Goal: Task Accomplishment & Management: Manage account settings

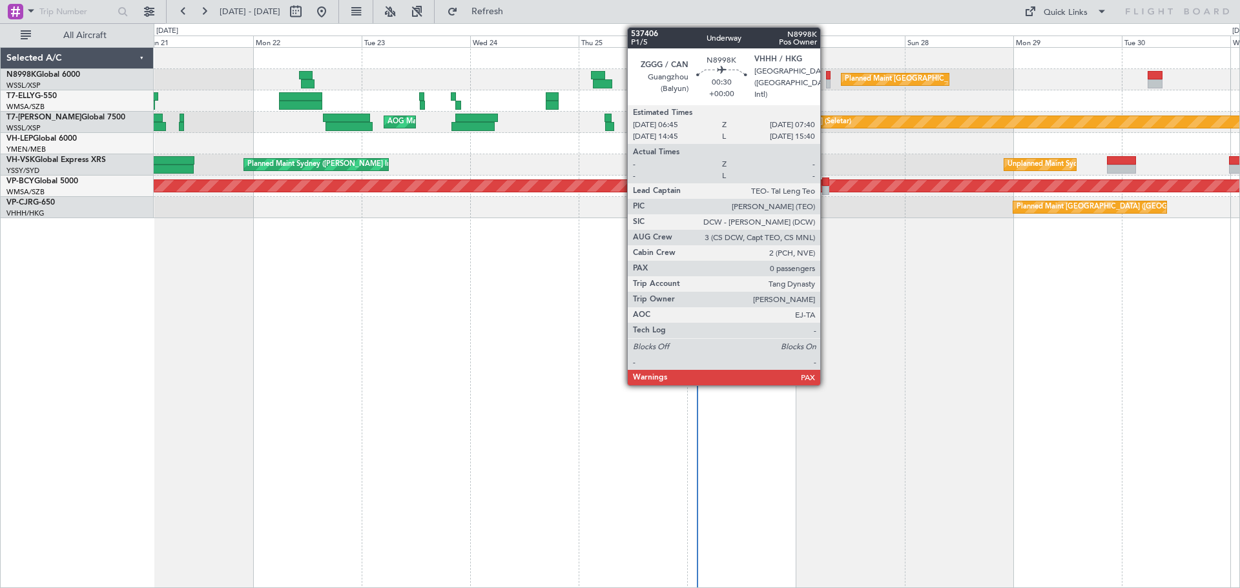
click at [826, 82] on div at bounding box center [828, 83] width 5 height 9
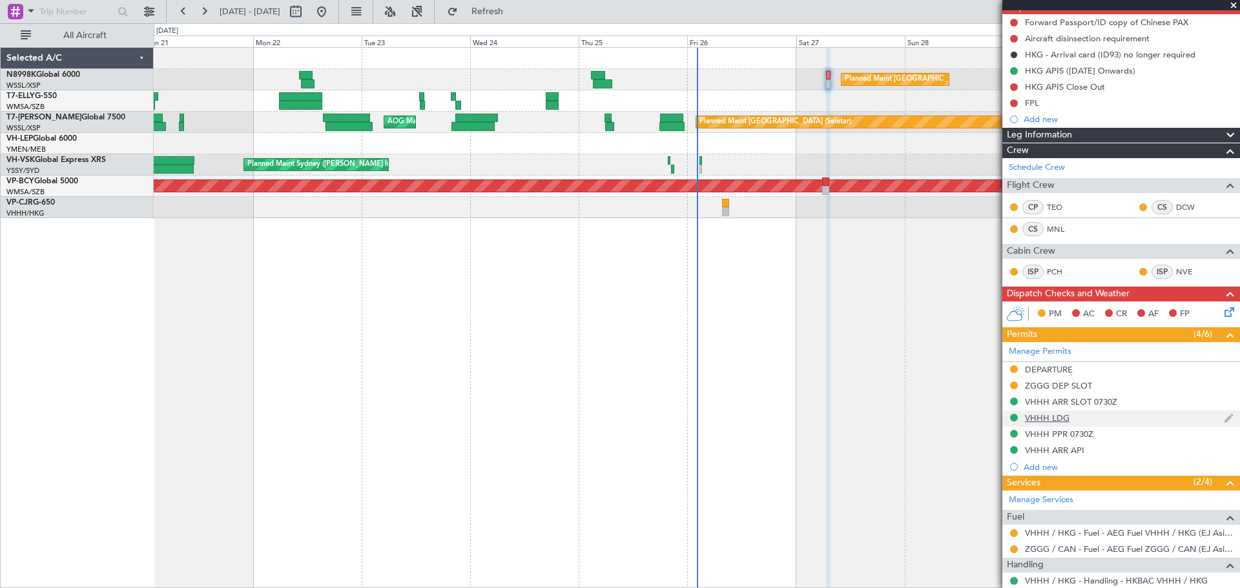
scroll to position [180, 0]
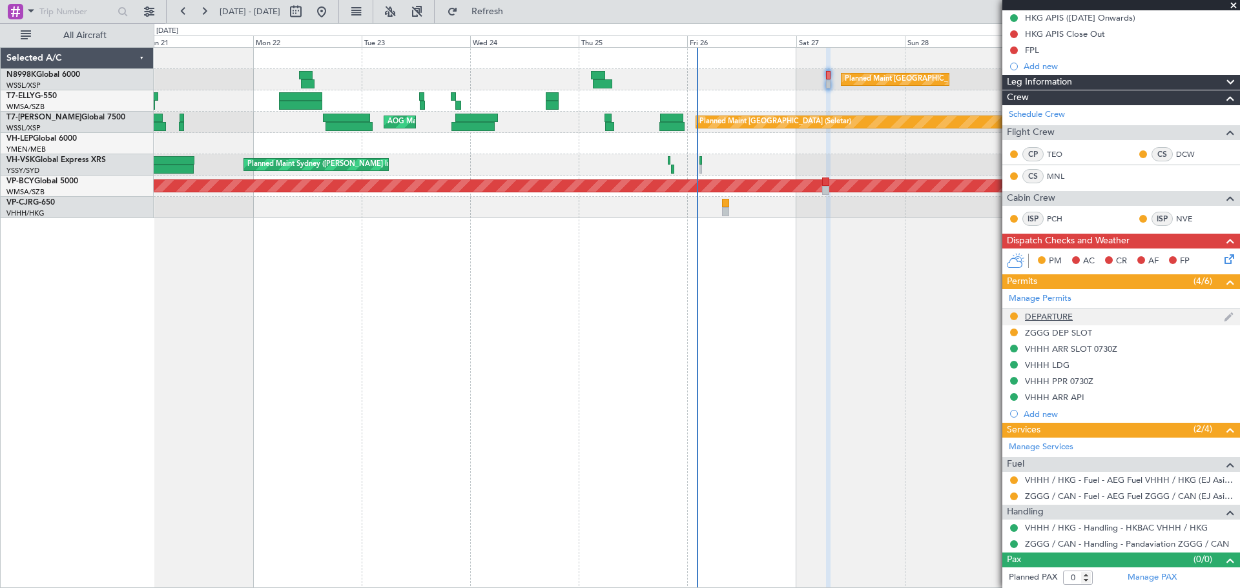
click at [1065, 316] on div "DEPARTURE" at bounding box center [1049, 316] width 48 height 11
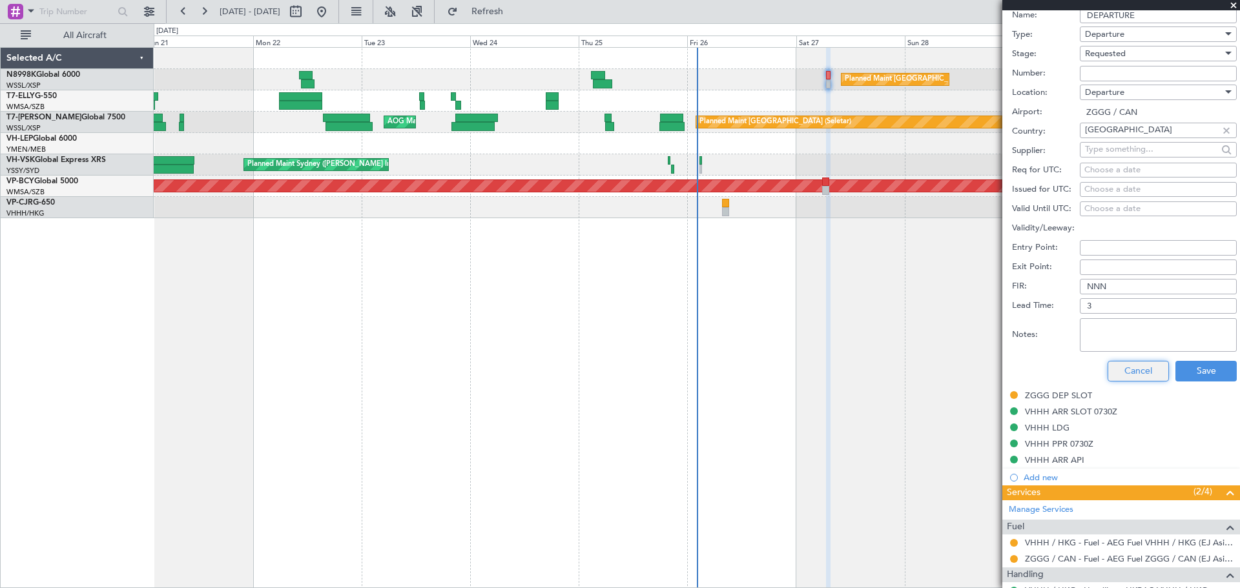
click at [1130, 371] on button "Cancel" at bounding box center [1138, 371] width 61 height 21
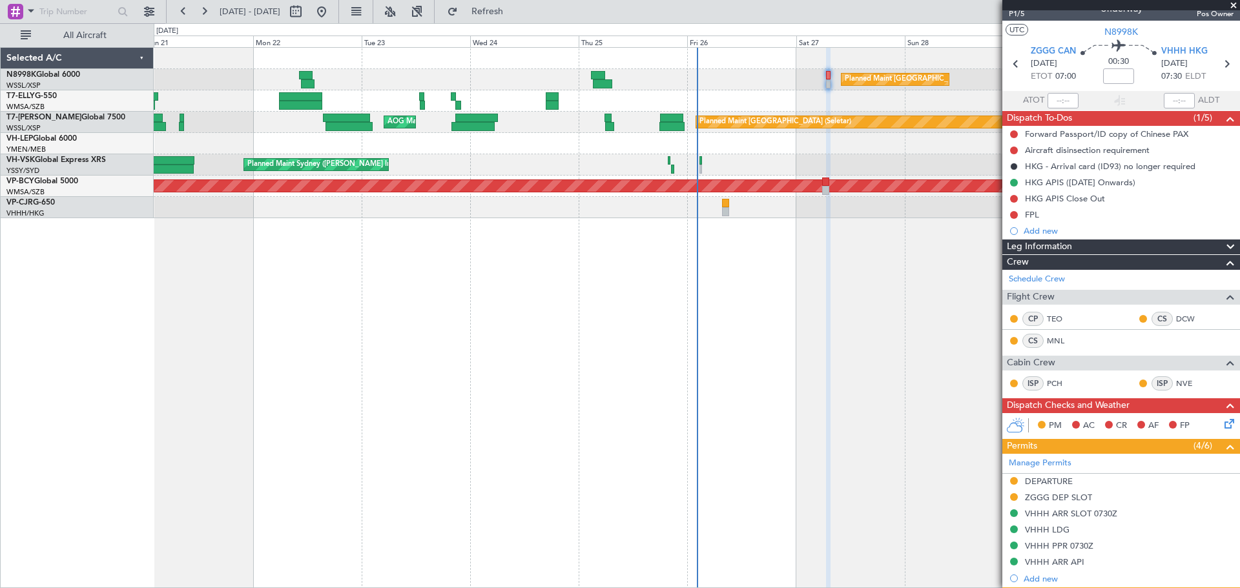
scroll to position [0, 0]
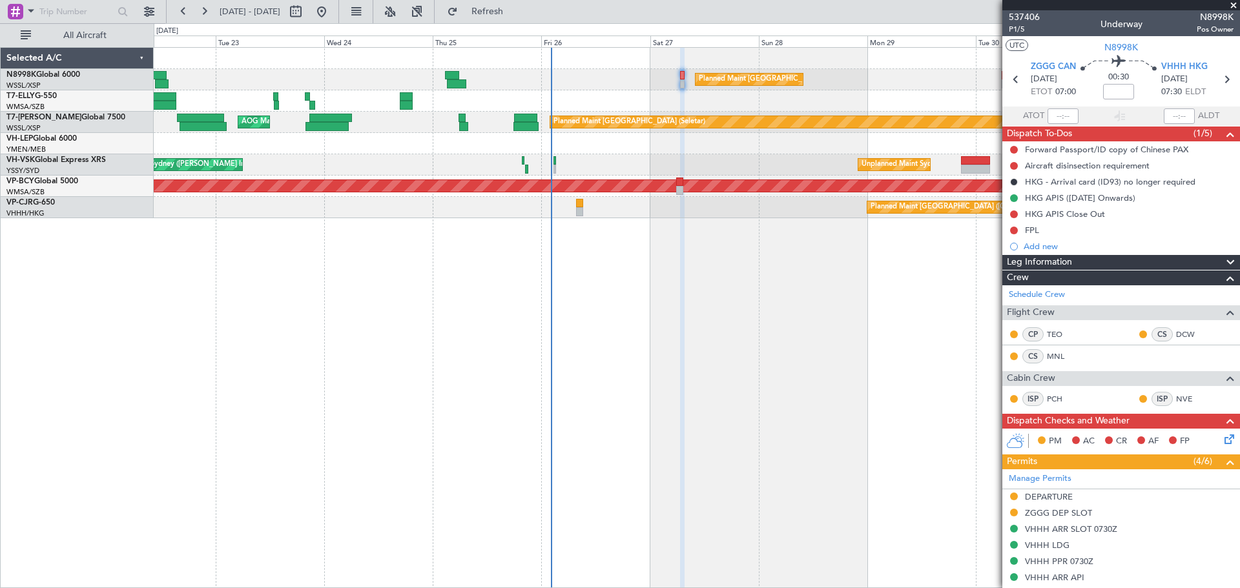
click at [772, 104] on div "Planned Maint [GEOGRAPHIC_DATA] ([GEOGRAPHIC_DATA] Intl) [PERSON_NAME] [GEOGRAP…" at bounding box center [697, 100] width 1086 height 21
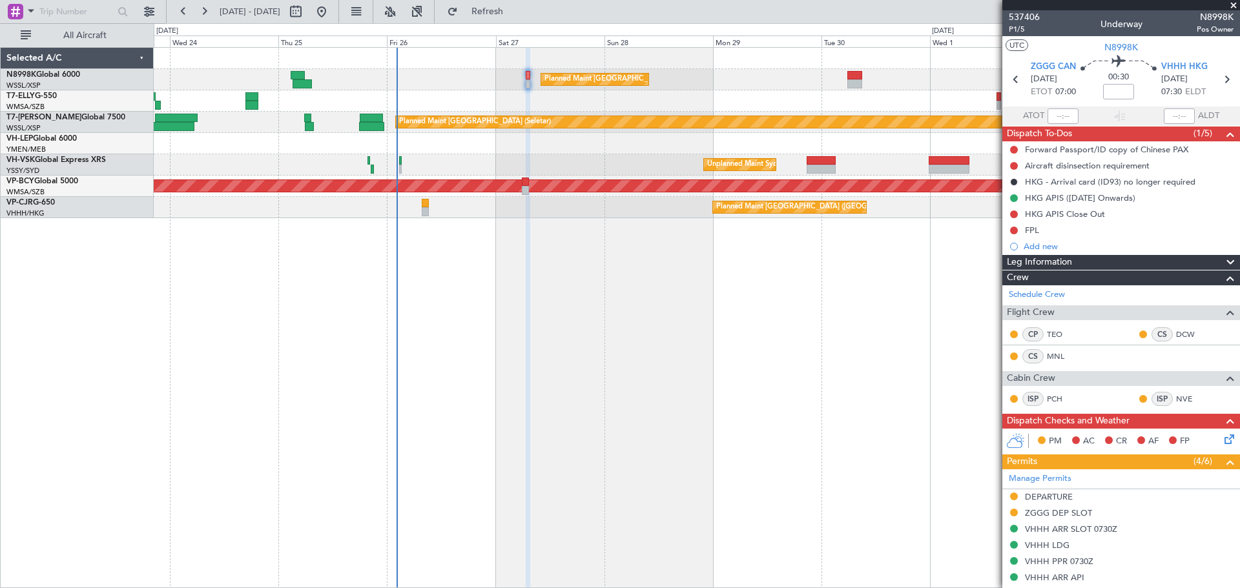
click at [778, 99] on div "Planned Maint [GEOGRAPHIC_DATA] ([GEOGRAPHIC_DATA] Intl) Planned Maint [GEOGRAP…" at bounding box center [697, 133] width 1086 height 171
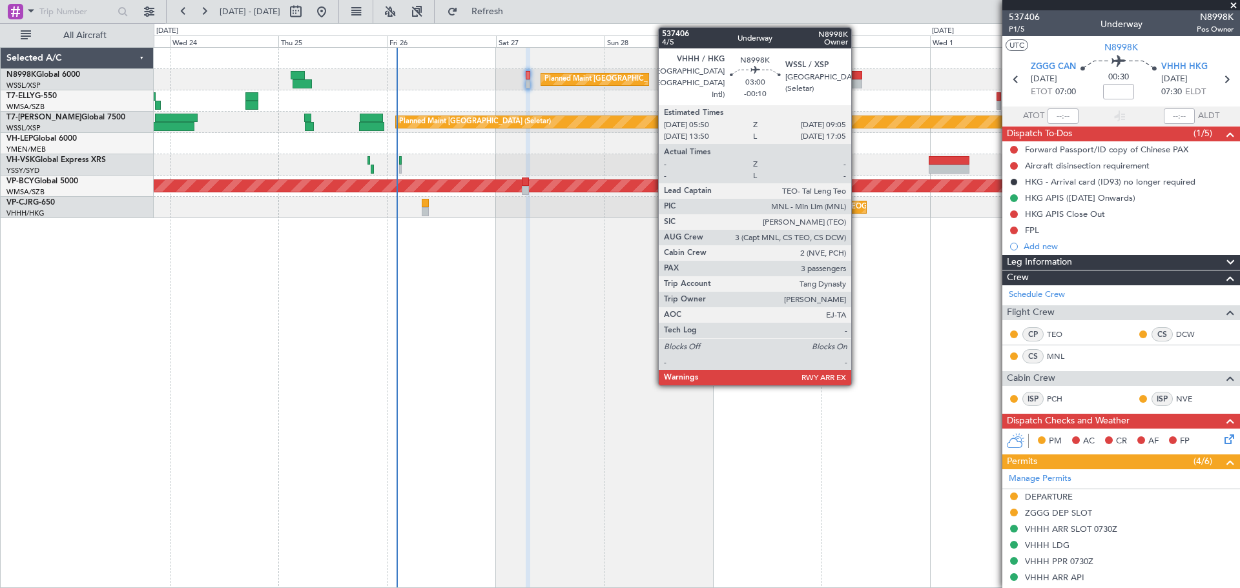
click at [857, 79] on div at bounding box center [854, 83] width 15 height 9
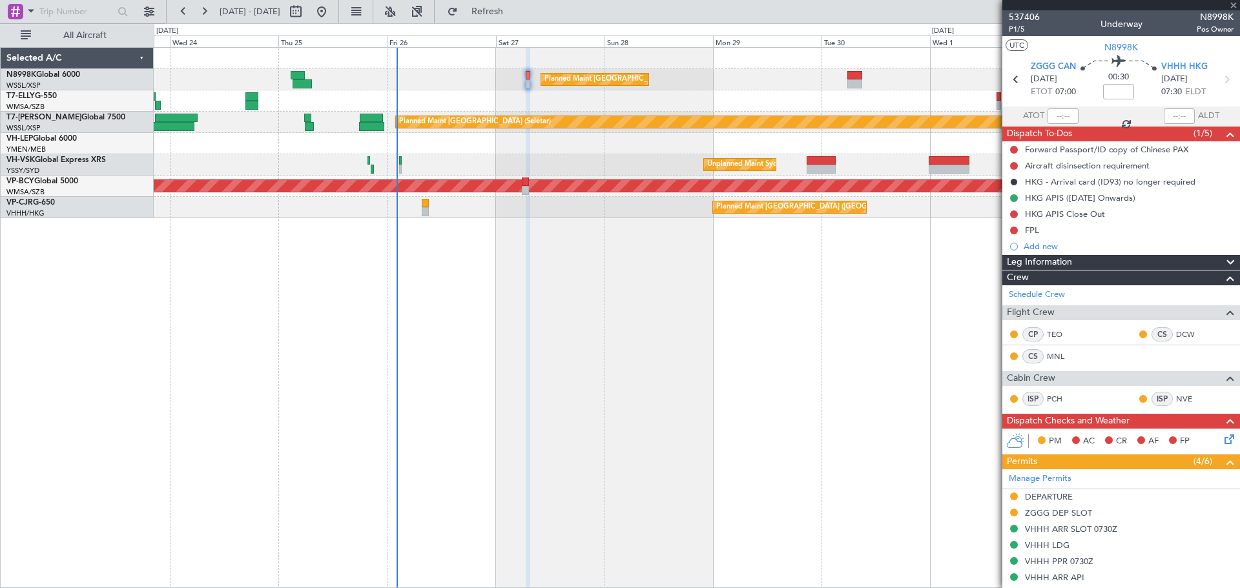
type input "-00:10"
type input "3"
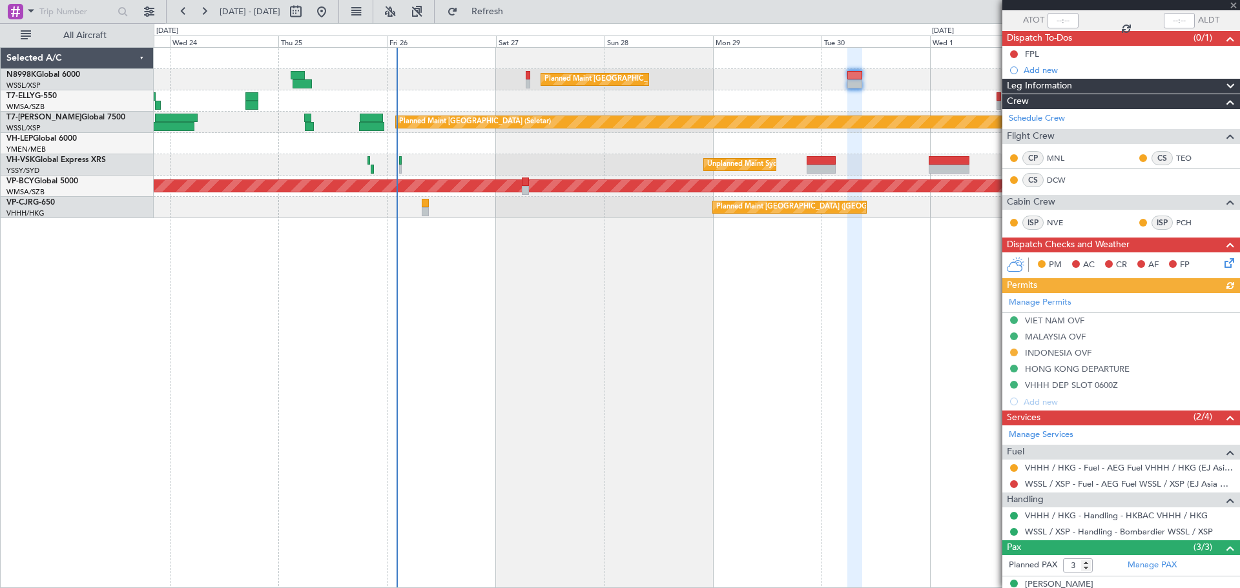
scroll to position [171, 0]
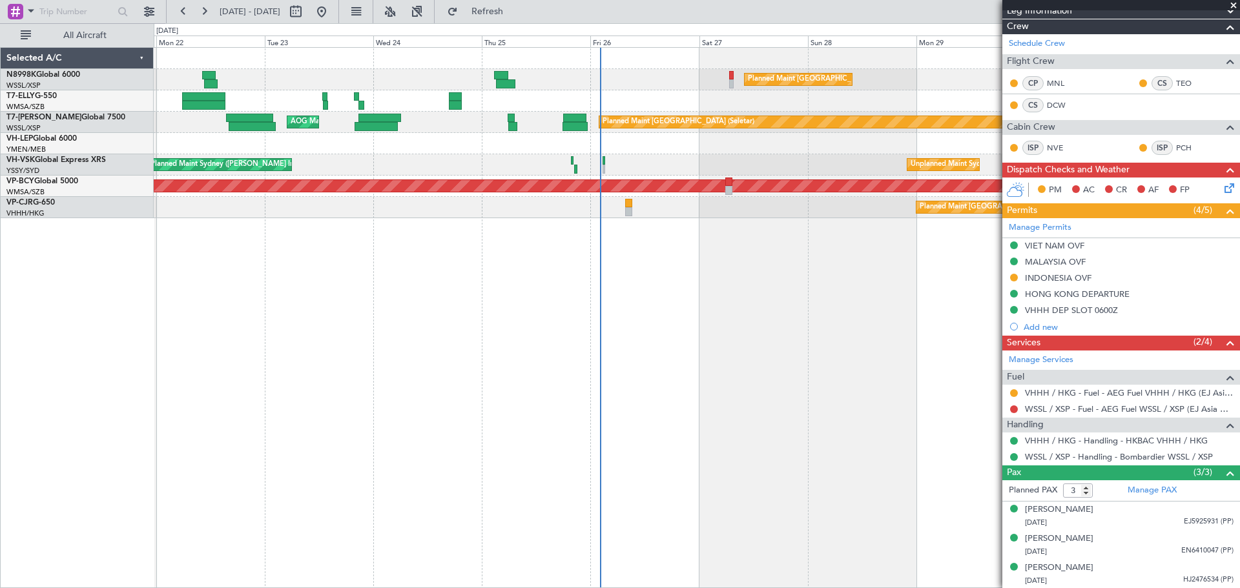
click at [600, 355] on div "Planned Maint [GEOGRAPHIC_DATA] ([GEOGRAPHIC_DATA] Intl) Planned Maint [GEOGRAP…" at bounding box center [697, 317] width 1086 height 541
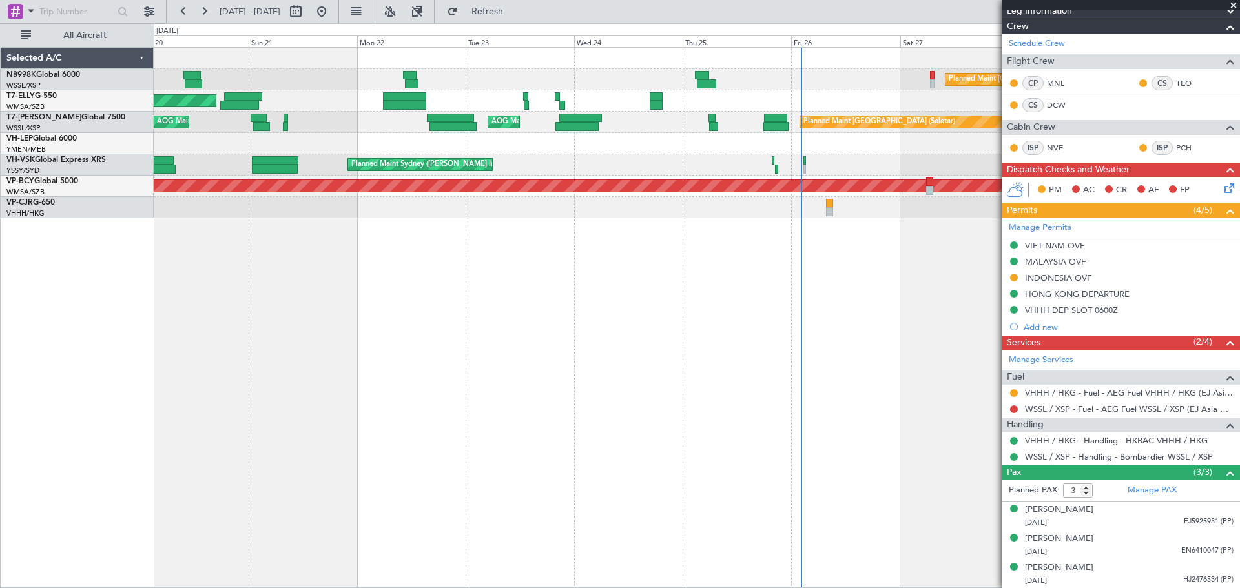
click at [530, 354] on div "Planned Maint [GEOGRAPHIC_DATA] ([GEOGRAPHIC_DATA] Intl) Planned Maint [GEOGRAP…" at bounding box center [697, 317] width 1086 height 541
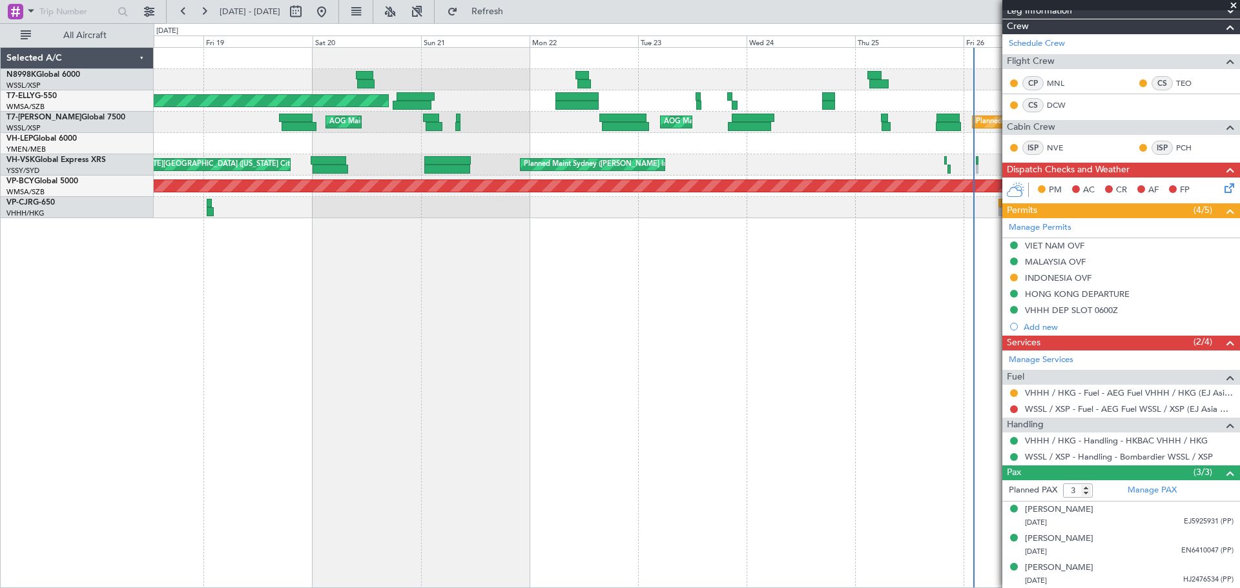
click at [451, 366] on div "Planned Maint [GEOGRAPHIC_DATA] ([GEOGRAPHIC_DATA] Intl) Planned Maint [GEOGRAP…" at bounding box center [697, 317] width 1086 height 541
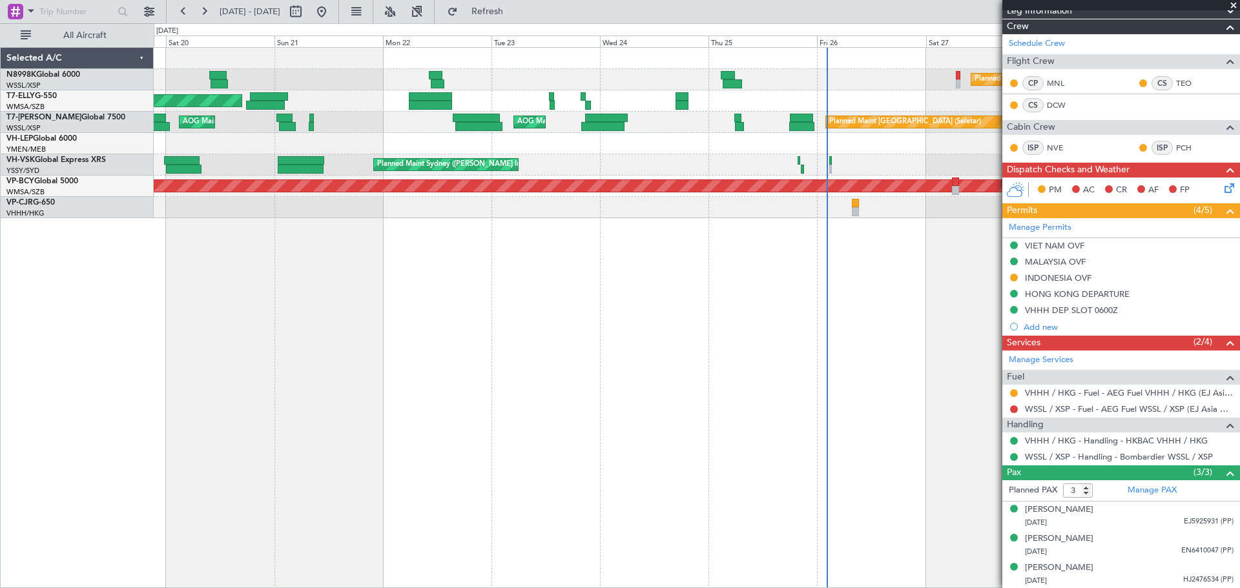
click at [373, 388] on div "Planned Maint [GEOGRAPHIC_DATA] ([GEOGRAPHIC_DATA] Intl) Planned Maint [GEOGRAP…" at bounding box center [697, 317] width 1086 height 541
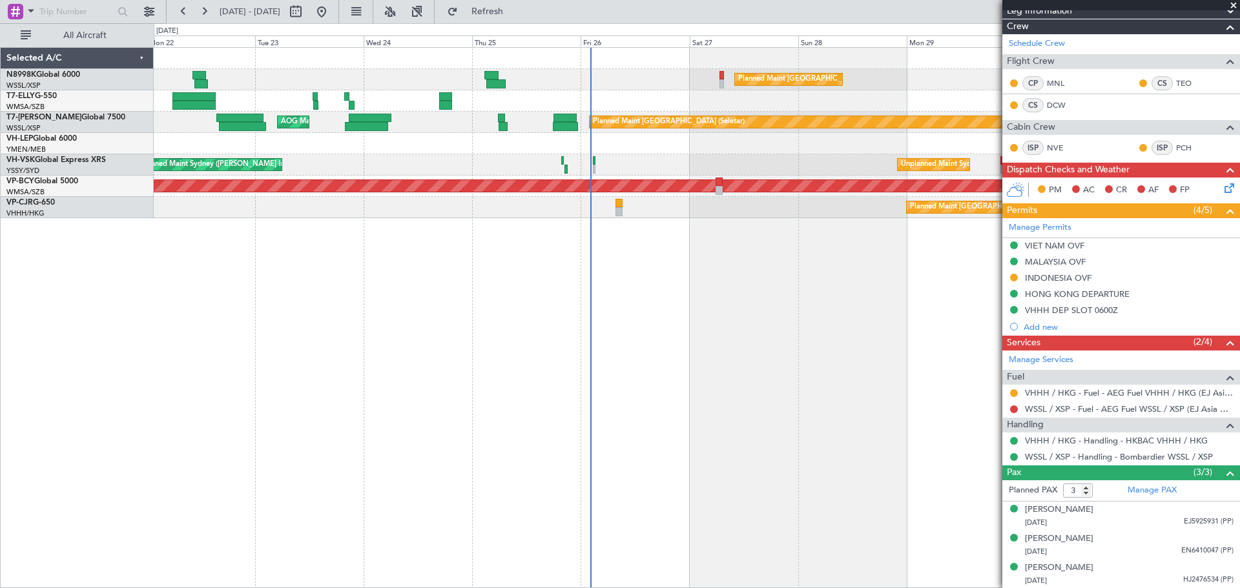
click at [465, 387] on div "Planned Maint [GEOGRAPHIC_DATA] ([GEOGRAPHIC_DATA] Intl) Planned Maint [GEOGRAP…" at bounding box center [697, 317] width 1086 height 541
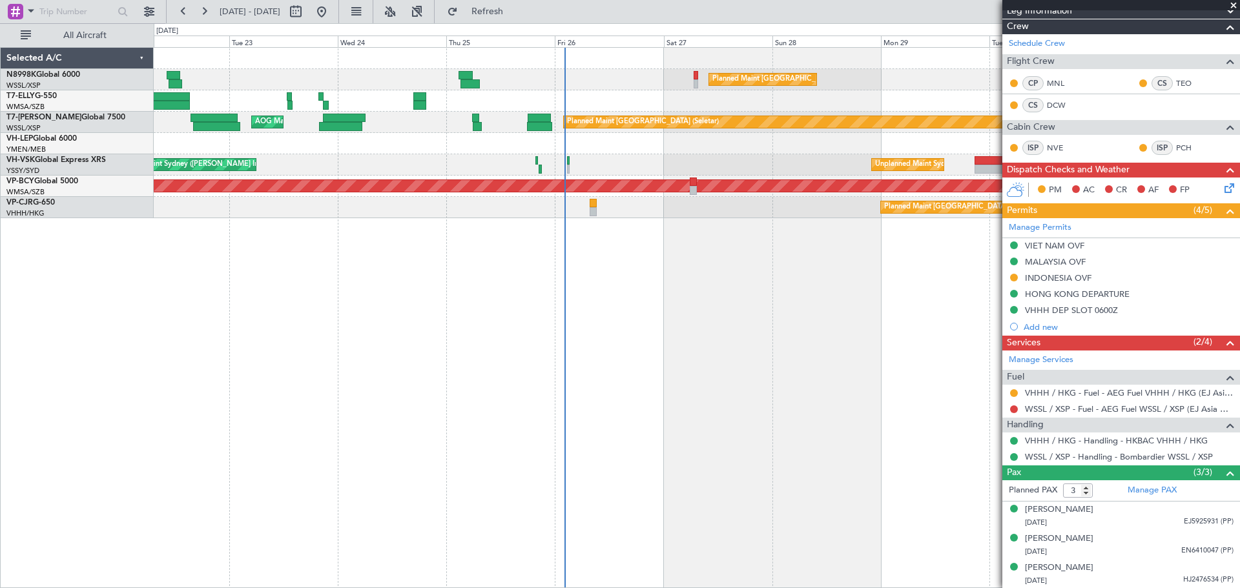
click at [581, 371] on div "Planned Maint [GEOGRAPHIC_DATA] ([GEOGRAPHIC_DATA] Intl) Planned Maint [GEOGRAP…" at bounding box center [697, 317] width 1086 height 541
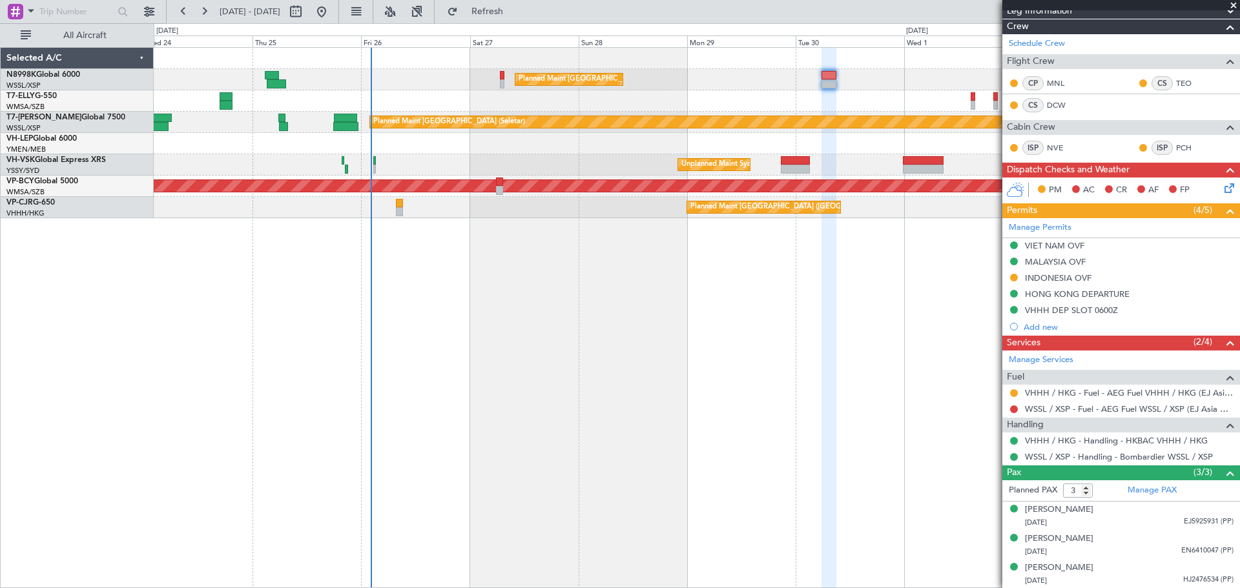
click at [607, 375] on div "Planned Maint [GEOGRAPHIC_DATA] ([GEOGRAPHIC_DATA] Intl) Planned Maint [GEOGRAP…" at bounding box center [697, 317] width 1086 height 541
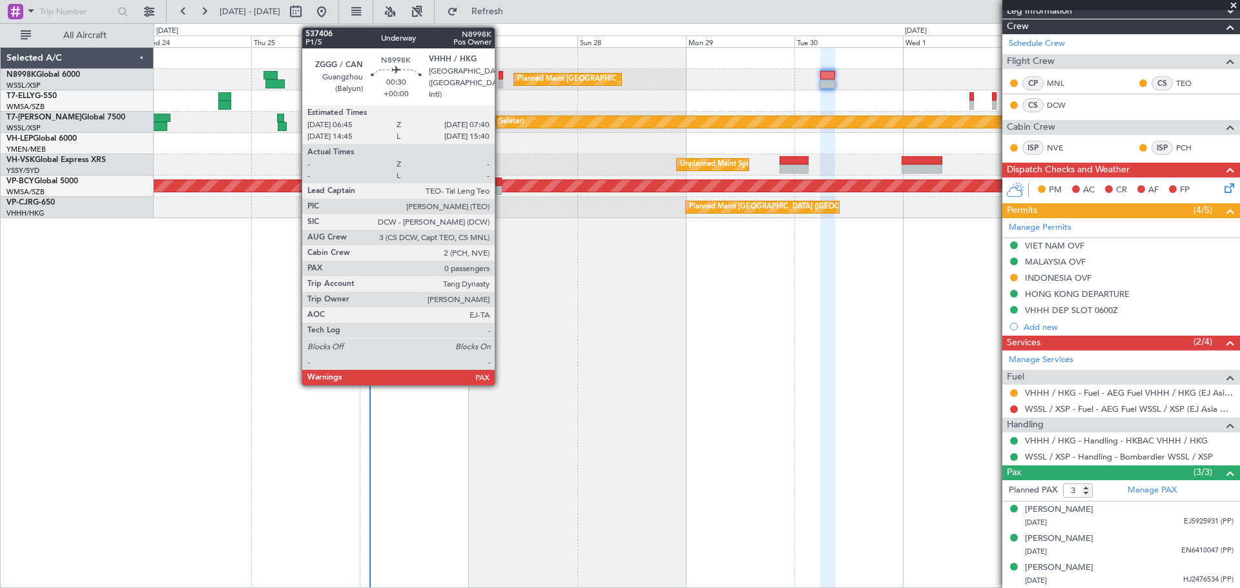
click at [501, 80] on div at bounding box center [501, 83] width 5 height 9
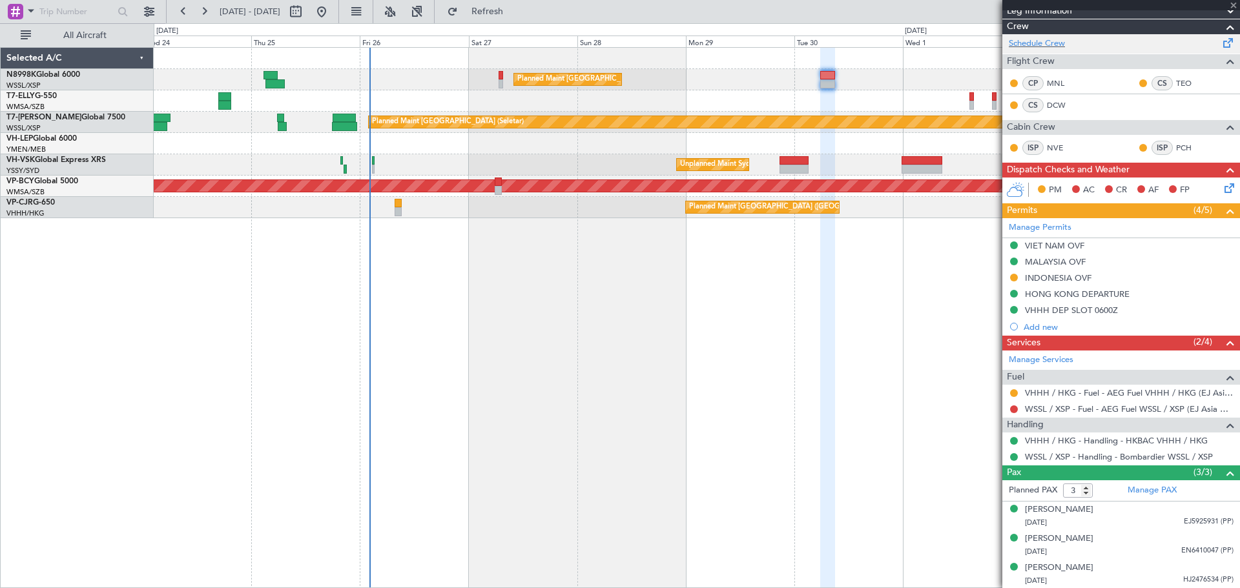
type input "0"
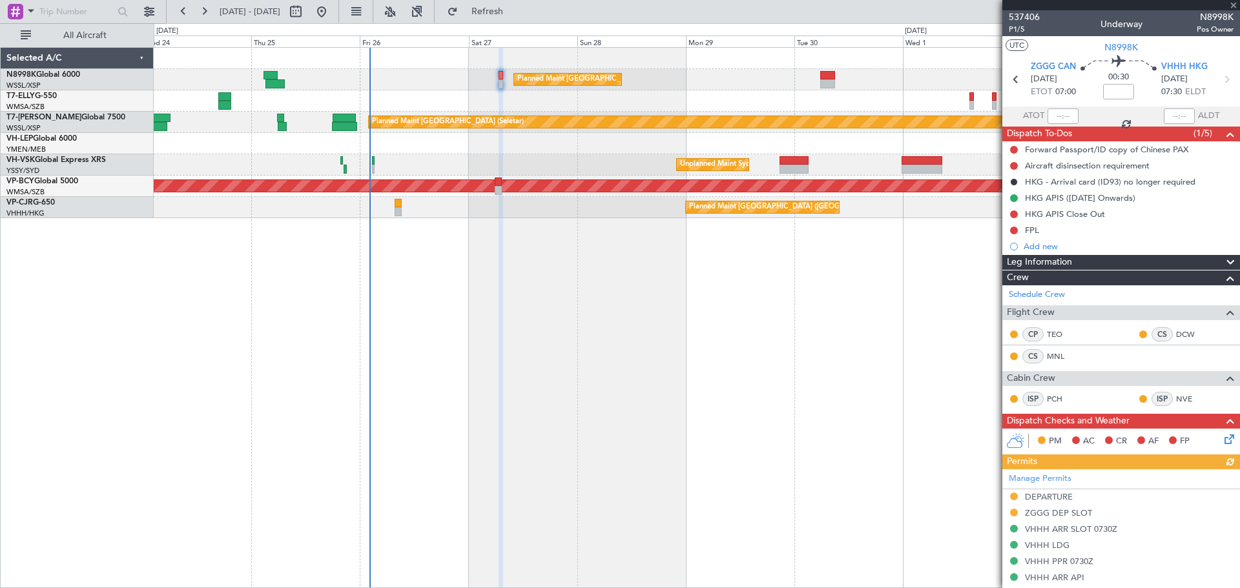
click at [775, 103] on div at bounding box center [697, 100] width 1086 height 21
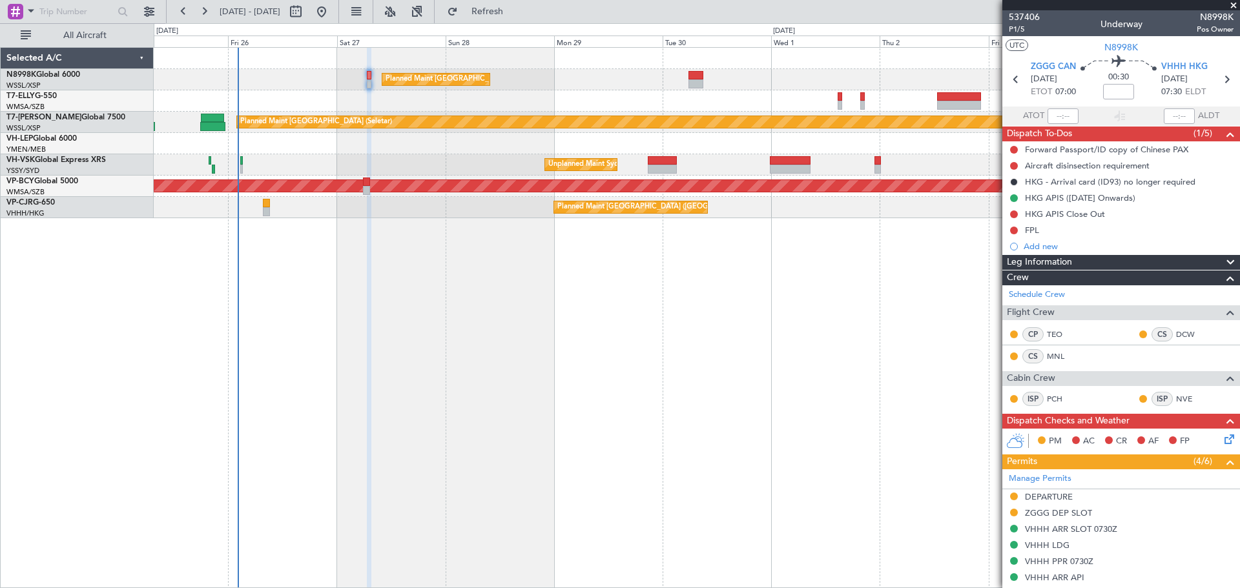
click at [725, 110] on div at bounding box center [697, 100] width 1086 height 21
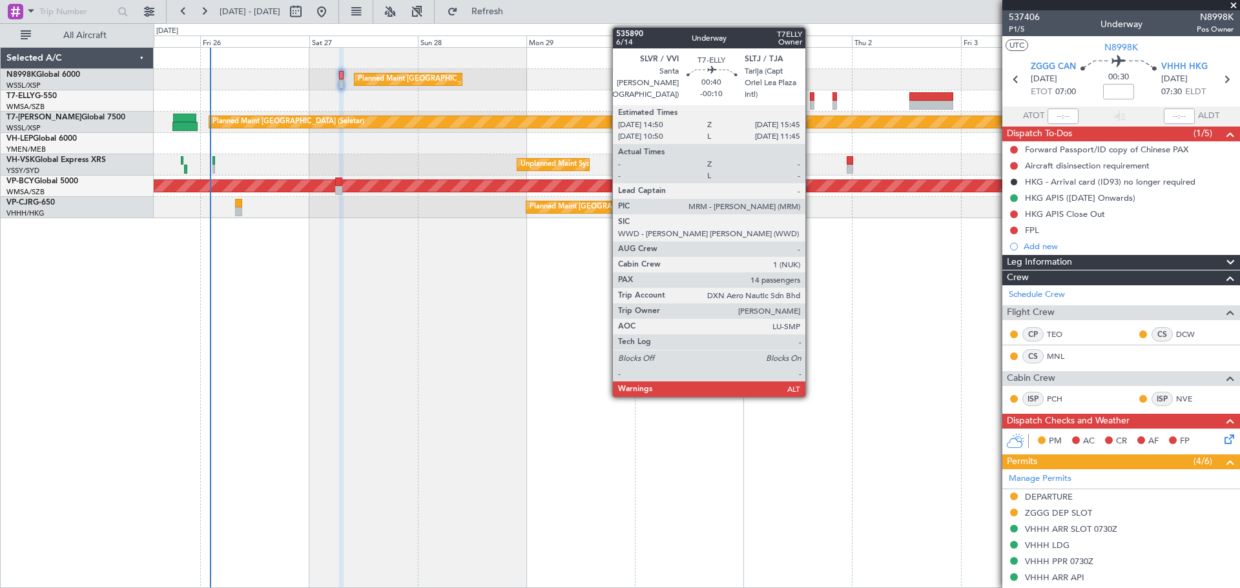
click at [811, 99] on div at bounding box center [812, 96] width 5 height 9
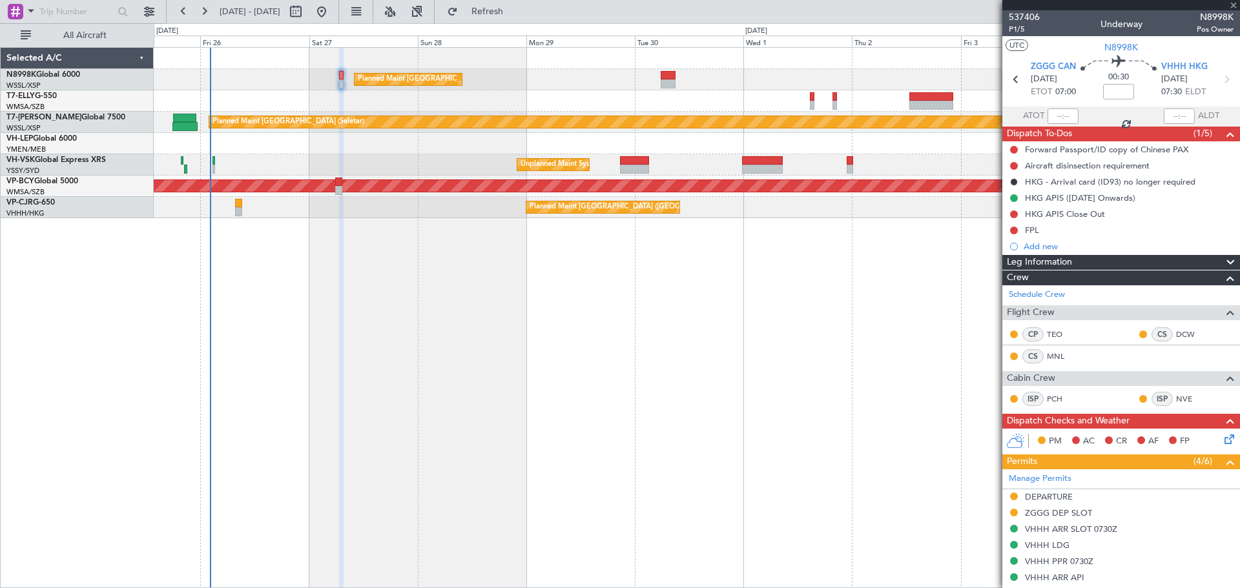
type input "-00:10"
type input "14"
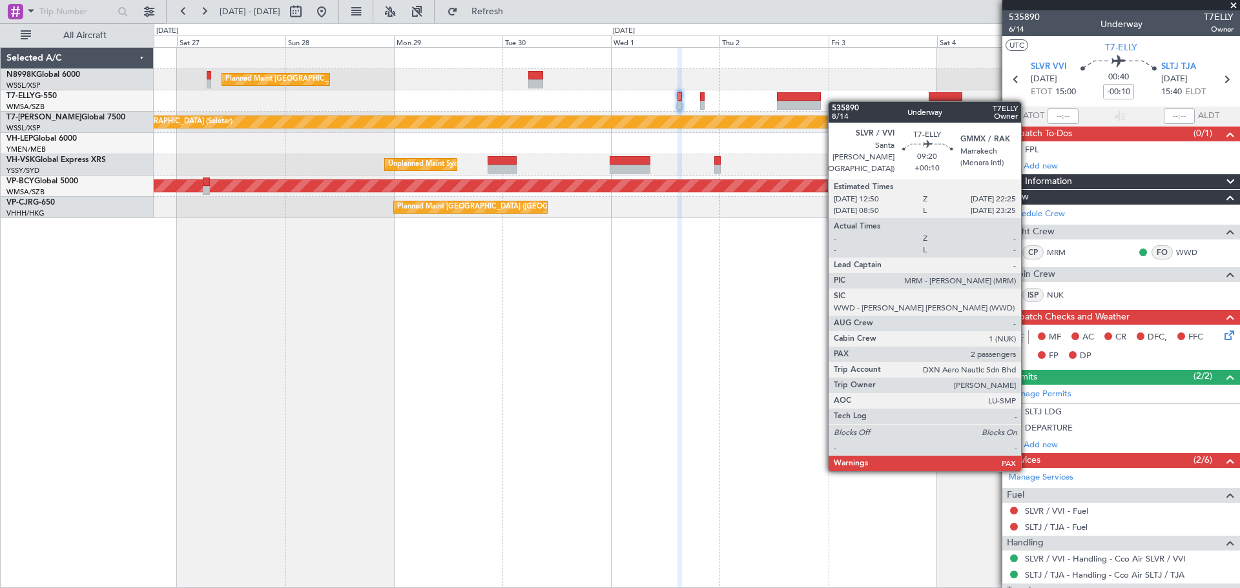
click at [793, 106] on div at bounding box center [799, 105] width 44 height 9
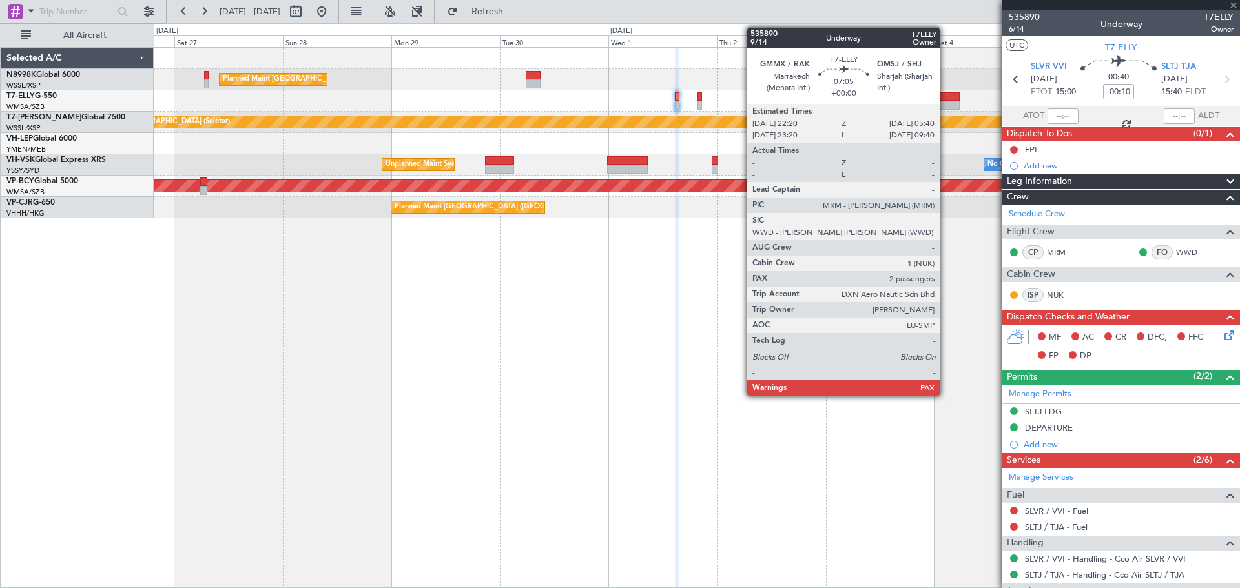
type input "+00:10"
type input "2"
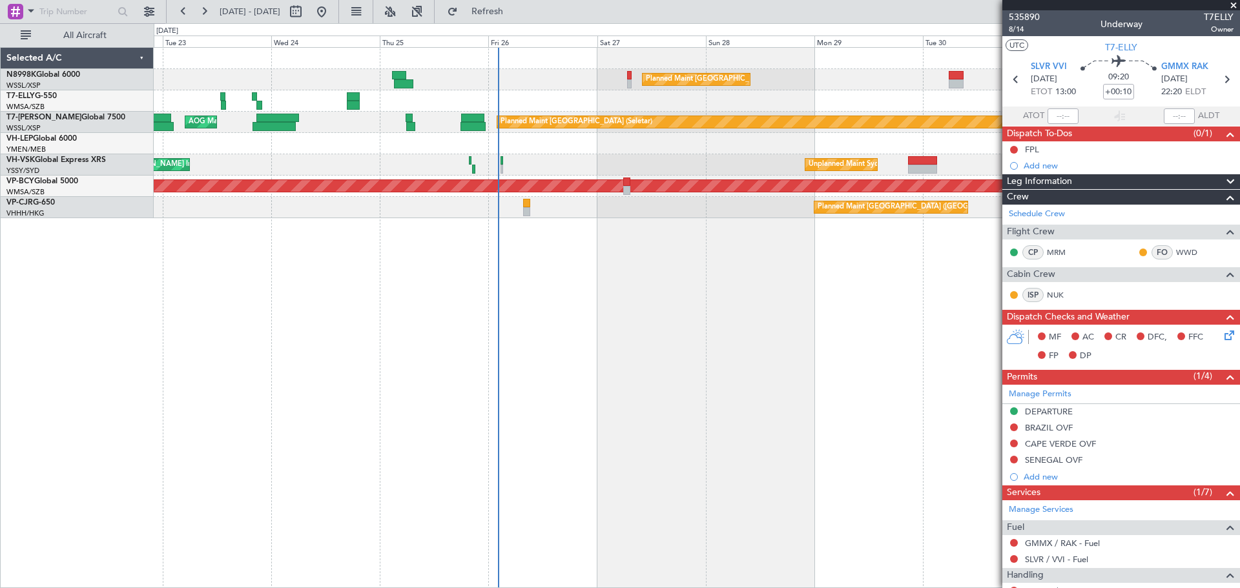
click at [660, 273] on div "Planned Maint [GEOGRAPHIC_DATA] ([GEOGRAPHIC_DATA] Intl) Planned Maint [GEOGRAP…" at bounding box center [697, 317] width 1086 height 541
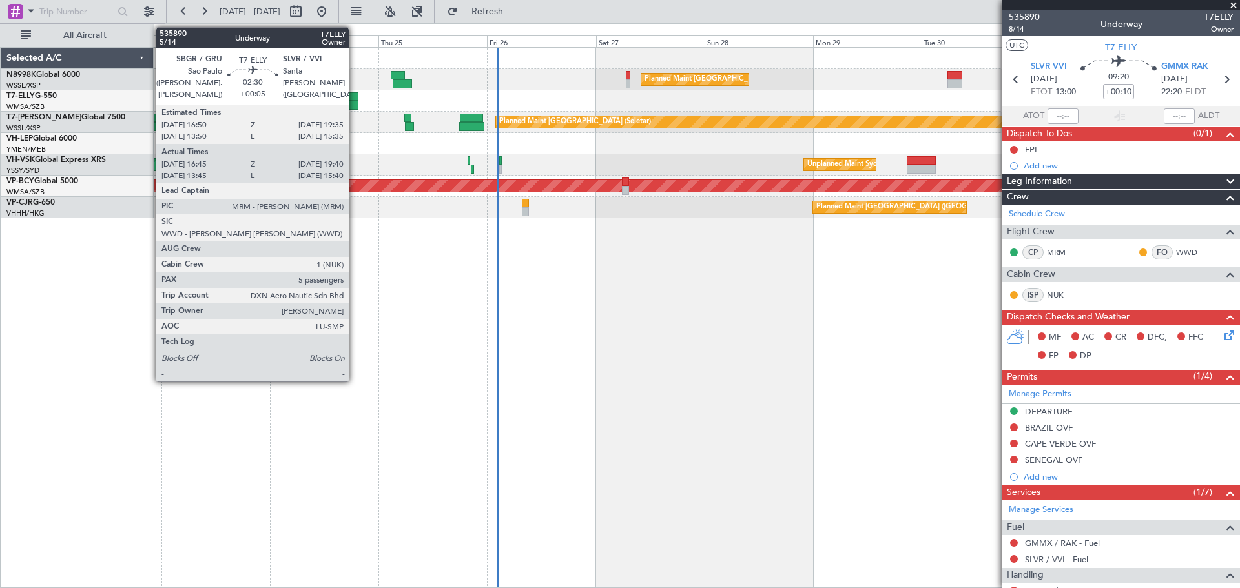
click at [355, 101] on div at bounding box center [353, 105] width 14 height 9
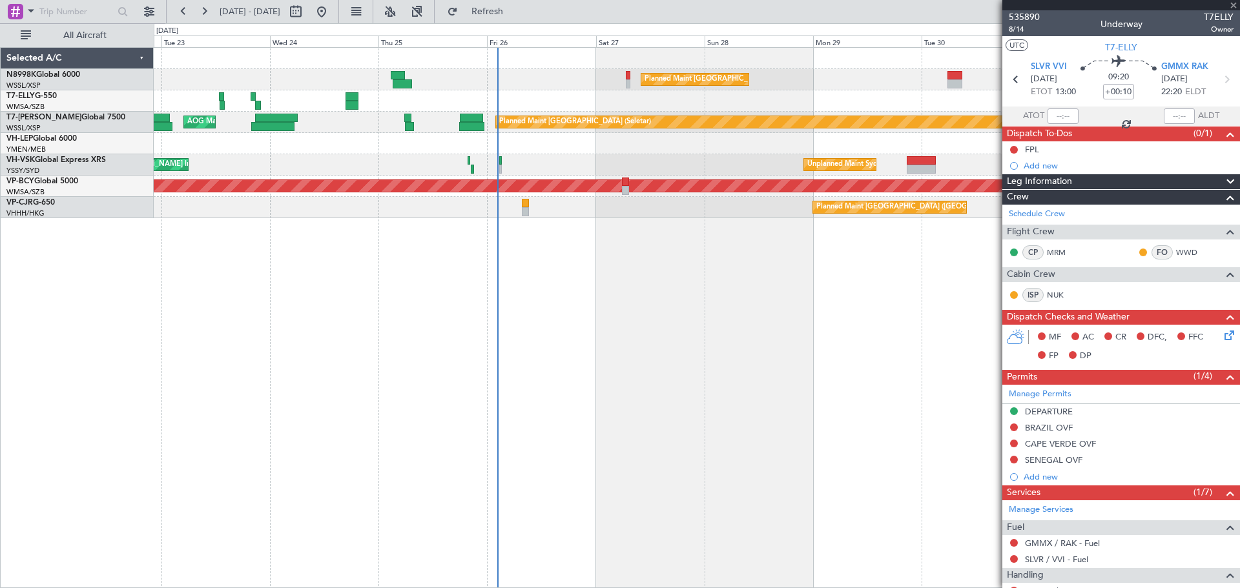
type input "+00:05"
type input "16:55"
type input "19:35"
type input "5"
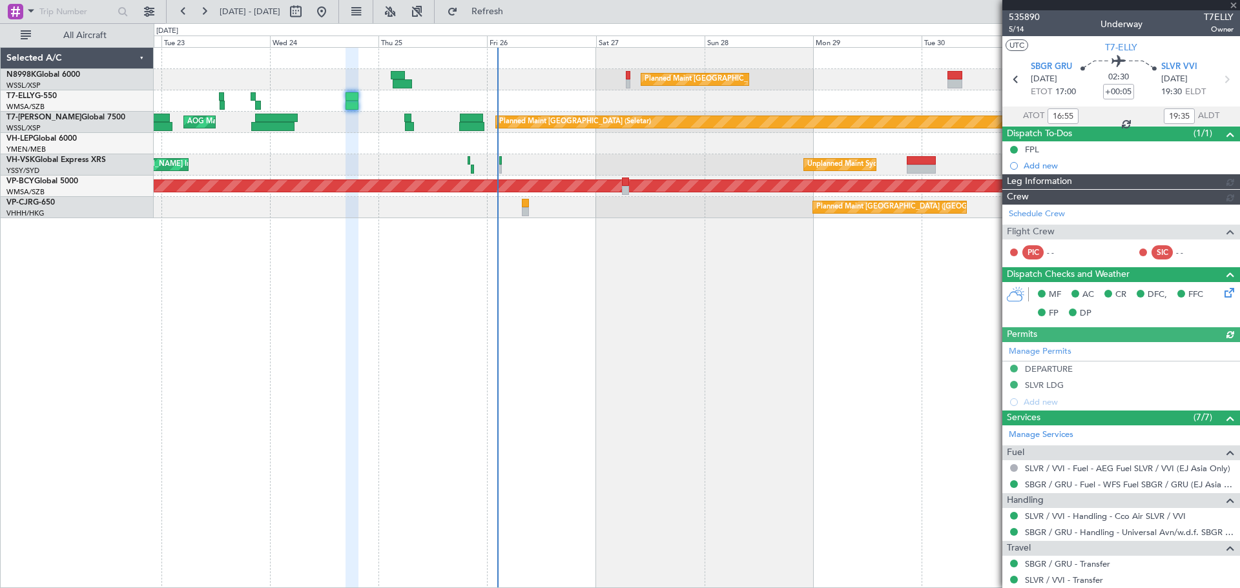
type input "[PERSON_NAME] (KYA)"
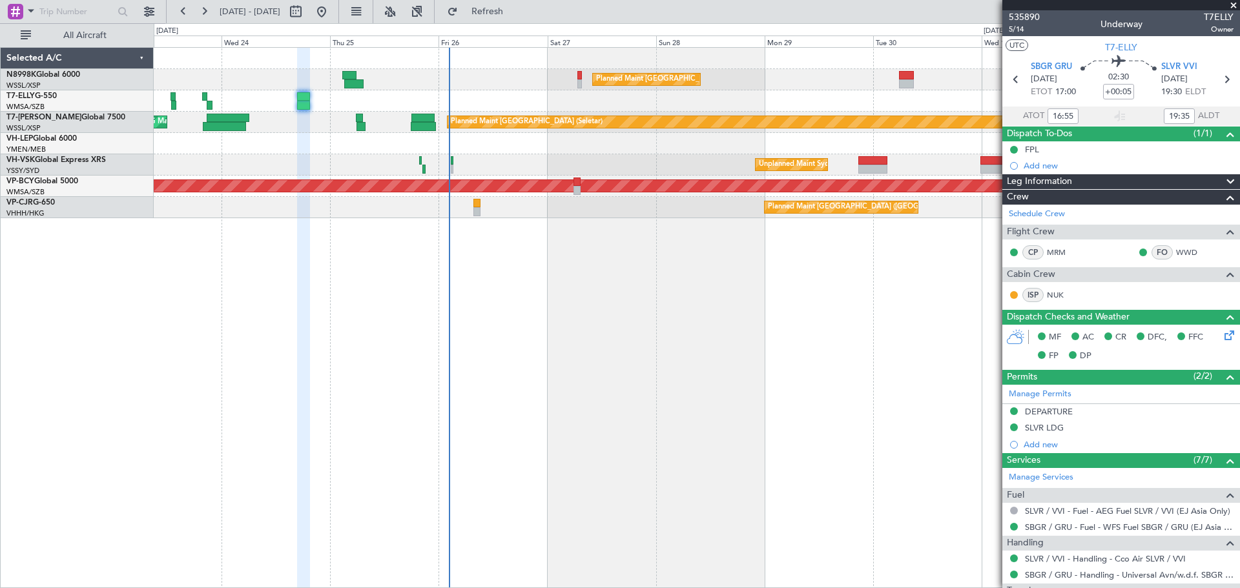
click at [806, 109] on div at bounding box center [697, 100] width 1086 height 21
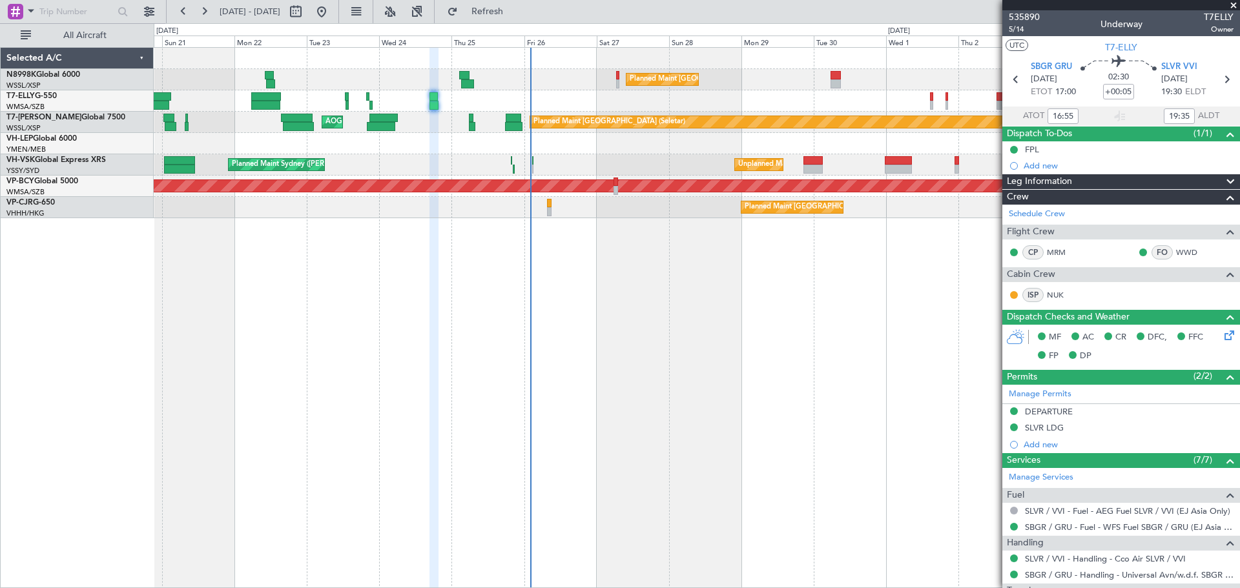
click at [794, 111] on div "Planned Maint [GEOGRAPHIC_DATA] ([GEOGRAPHIC_DATA] Intl) [PERSON_NAME] [GEOGRAP…" at bounding box center [697, 100] width 1086 height 21
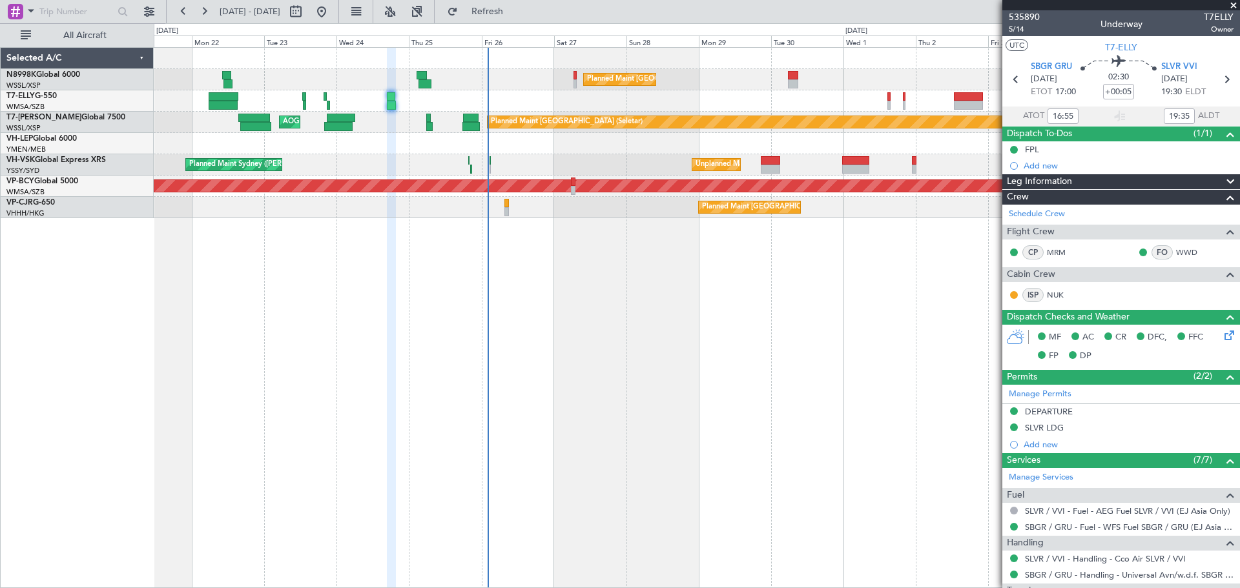
click at [833, 107] on div "Planned Maint [GEOGRAPHIC_DATA] ([GEOGRAPHIC_DATA] Intl) [PERSON_NAME] [GEOGRAP…" at bounding box center [697, 100] width 1086 height 21
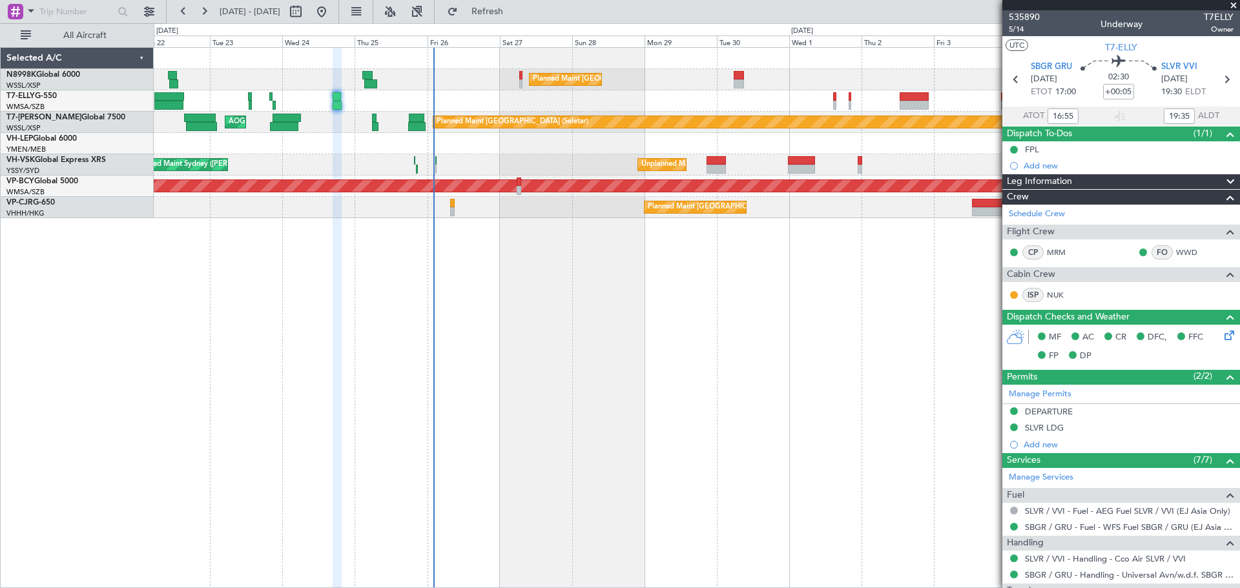
click at [816, 101] on div "Planned Maint [GEOGRAPHIC_DATA] ([GEOGRAPHIC_DATA] Intl) [PERSON_NAME] [GEOGRAP…" at bounding box center [697, 100] width 1086 height 21
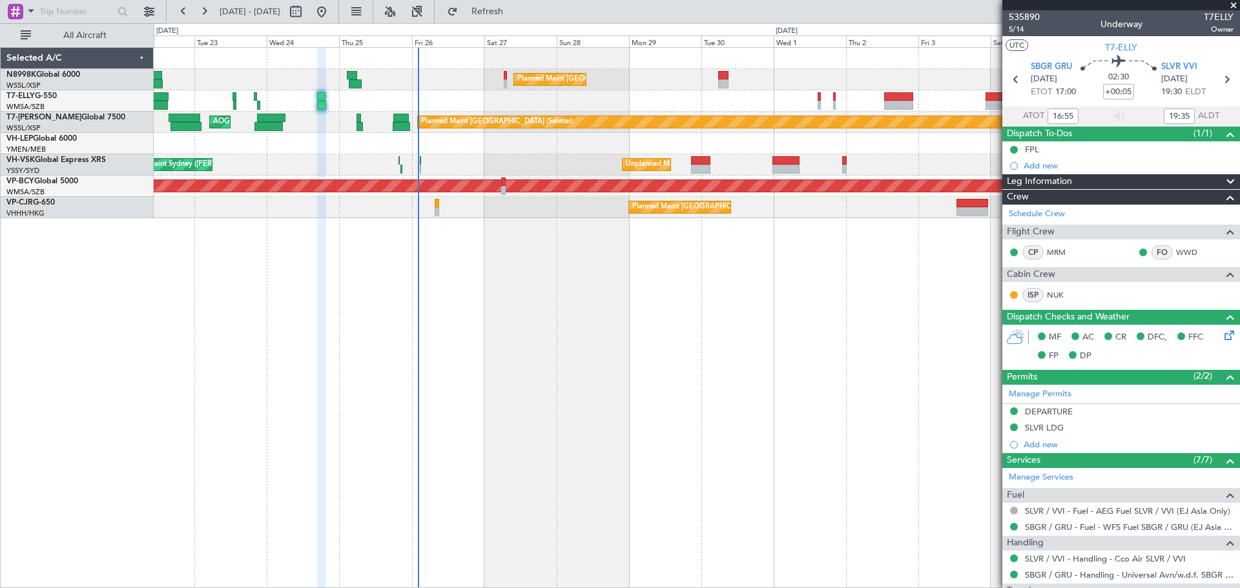
click at [854, 99] on div "Planned Maint [GEOGRAPHIC_DATA] ([GEOGRAPHIC_DATA] Intl) [PERSON_NAME] [GEOGRAP…" at bounding box center [697, 100] width 1086 height 21
type input "13:55"
type input "15:35"
type input "16:55"
type input "19:35"
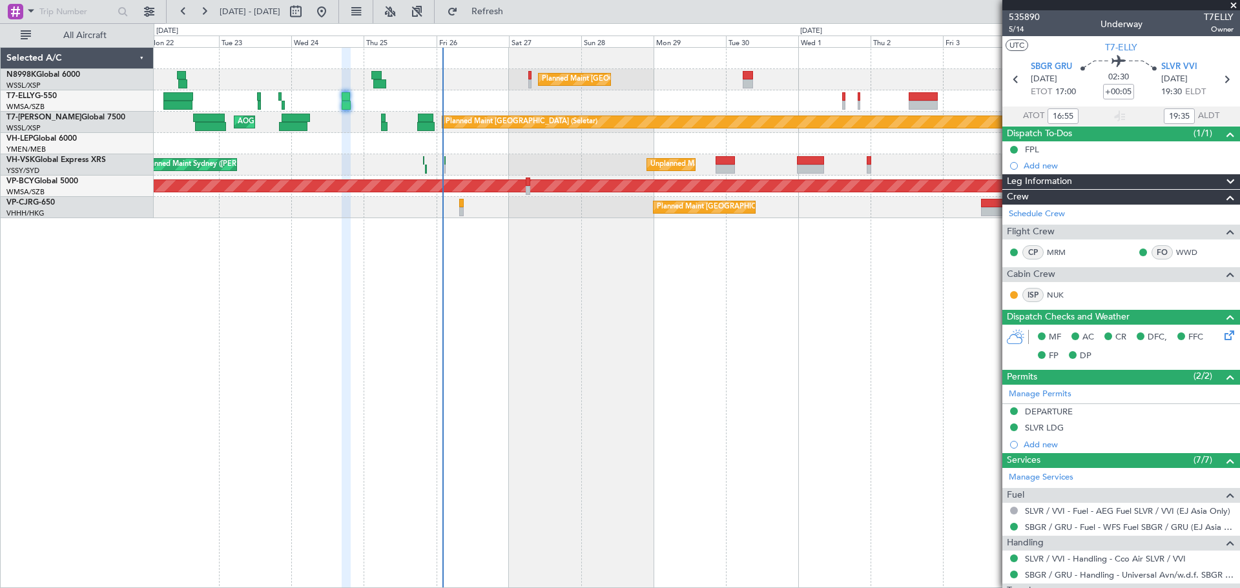
click at [676, 135] on div at bounding box center [697, 143] width 1086 height 21
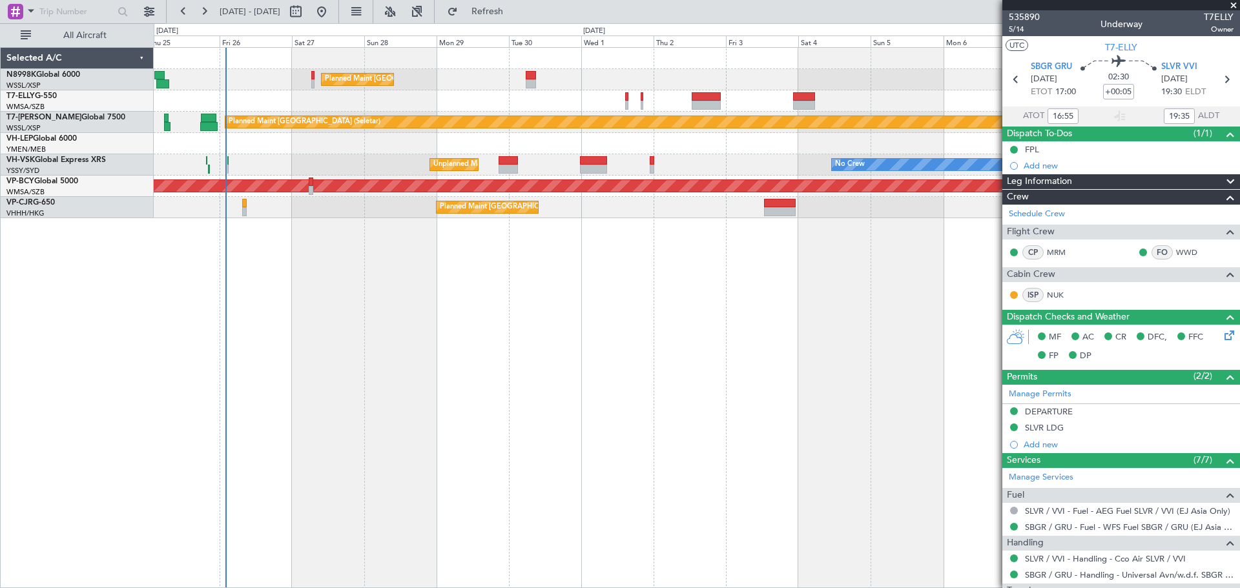
click at [533, 151] on div "Planned Maint [GEOGRAPHIC_DATA] ([GEOGRAPHIC_DATA] Intl) Planned Maint [GEOGRAP…" at bounding box center [697, 133] width 1086 height 171
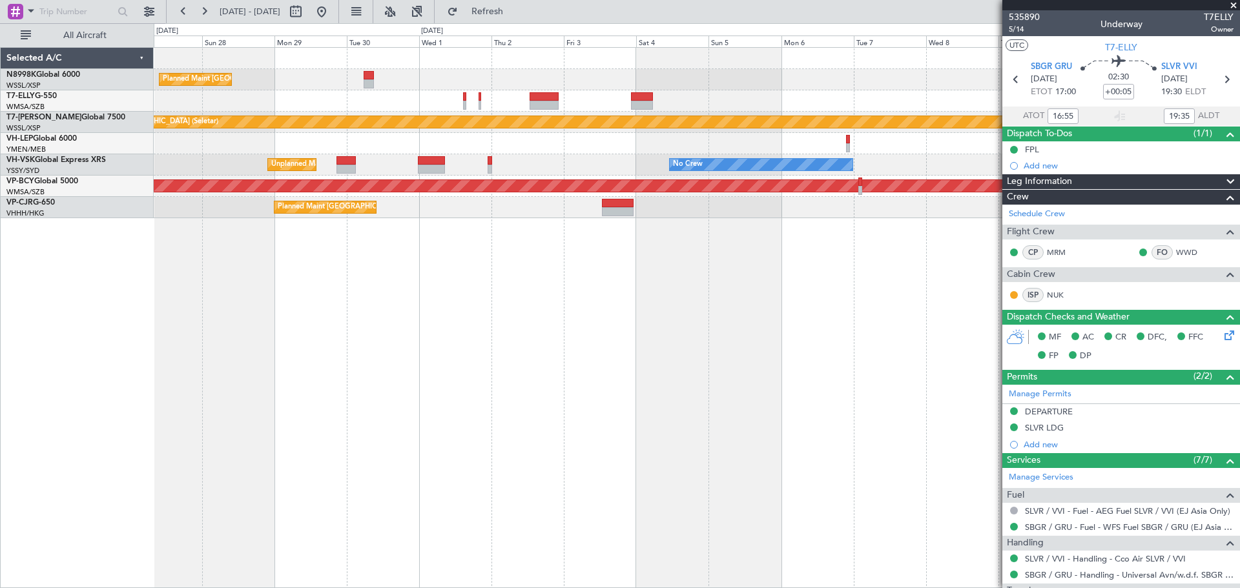
click at [744, 169] on div "Planned Maint [GEOGRAPHIC_DATA] ([GEOGRAPHIC_DATA] Intl) Planned Maint [GEOGRAP…" at bounding box center [697, 133] width 1086 height 171
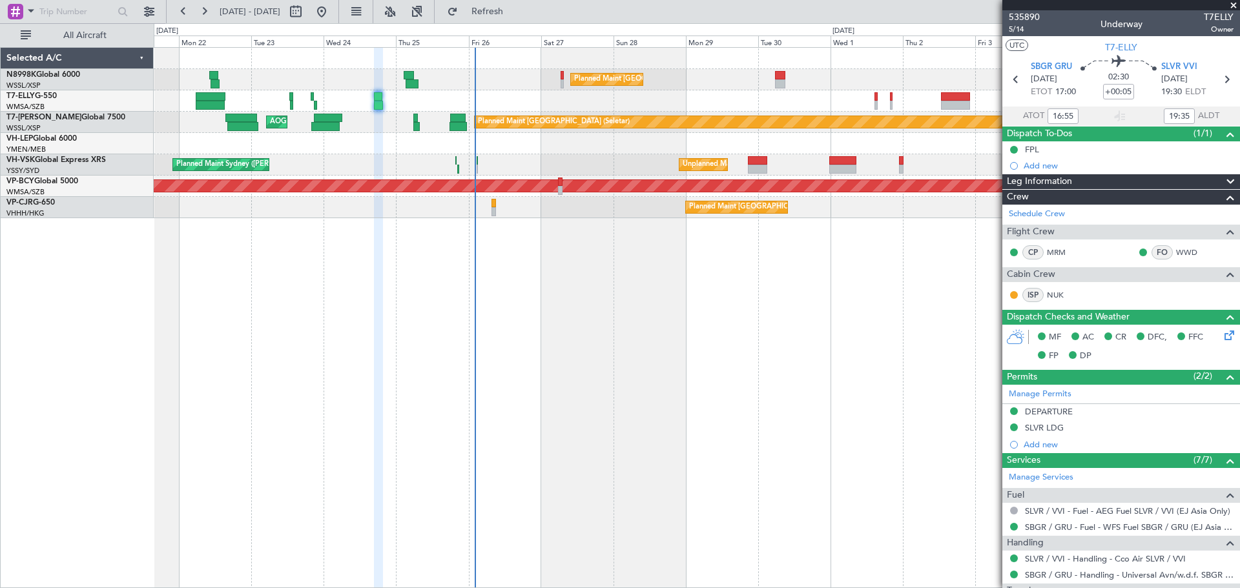
click at [559, 175] on div "Planned Maint [GEOGRAPHIC_DATA] ([GEOGRAPHIC_DATA] Intl) Planned Maint [GEOGRAP…" at bounding box center [697, 133] width 1086 height 171
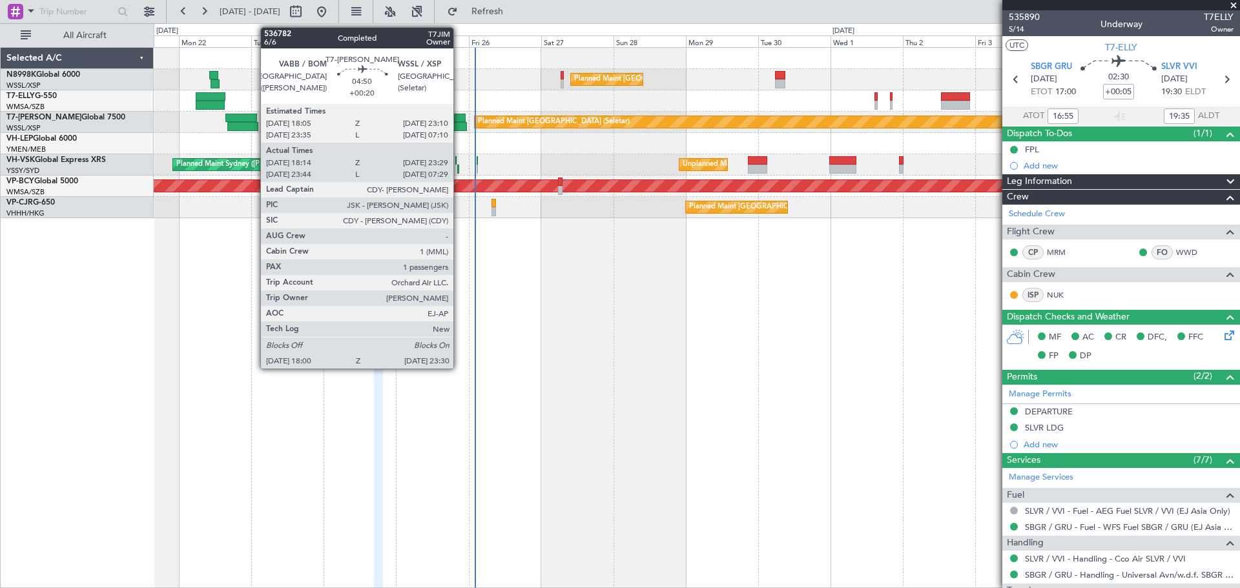
click at [459, 120] on div at bounding box center [458, 118] width 16 height 9
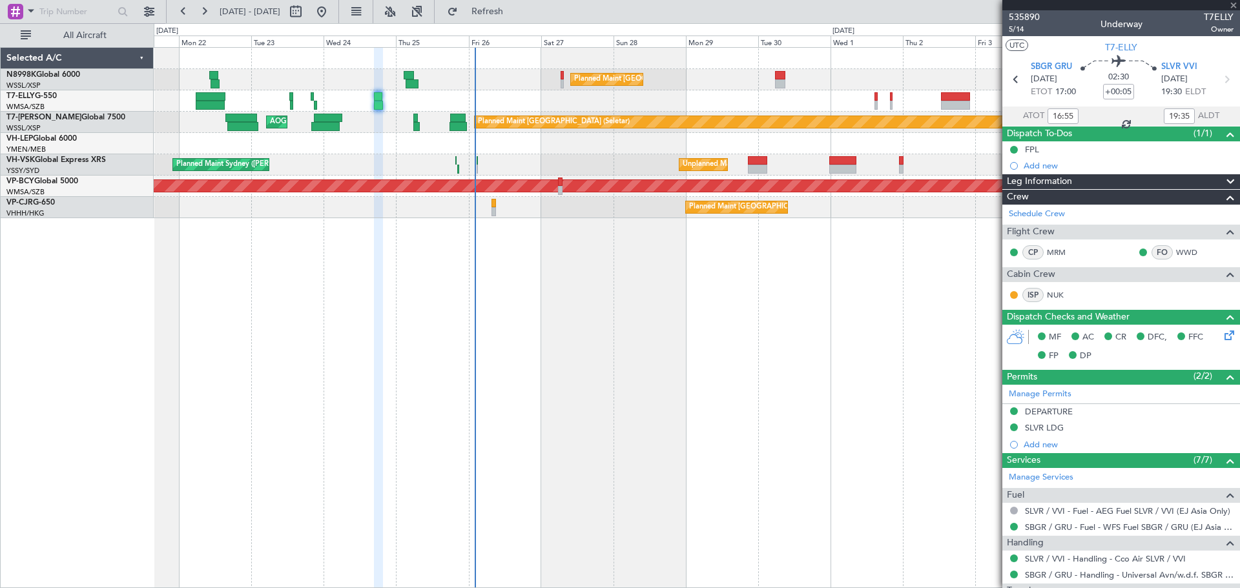
type input "+00:20"
type input "18:24"
type input "23:24"
type input "1"
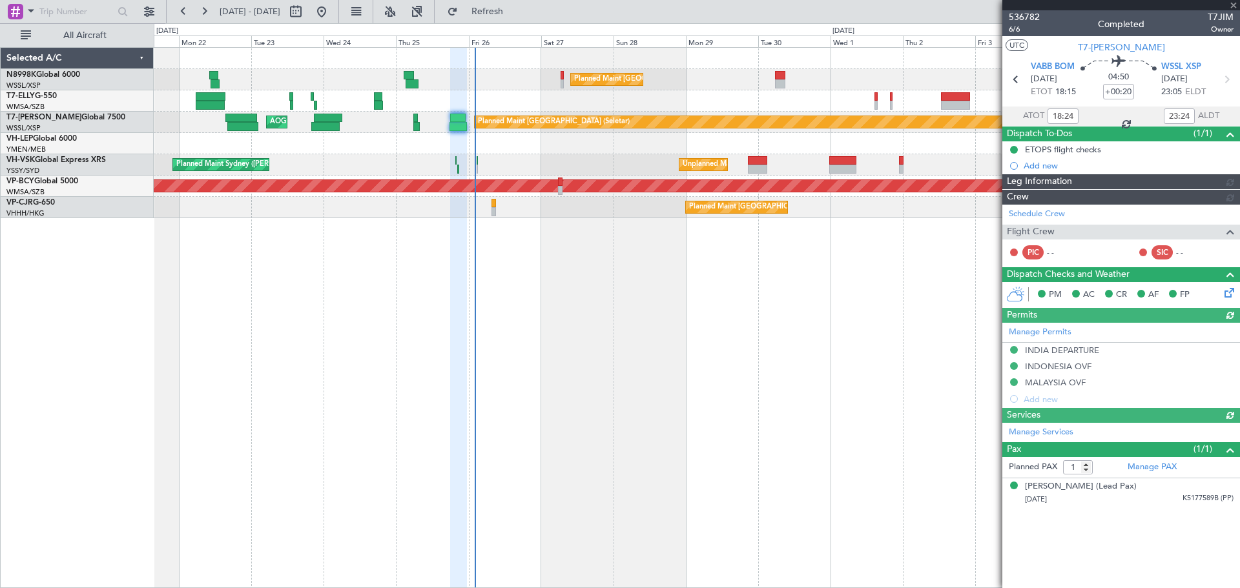
type input "[PERSON_NAME] (LEU)"
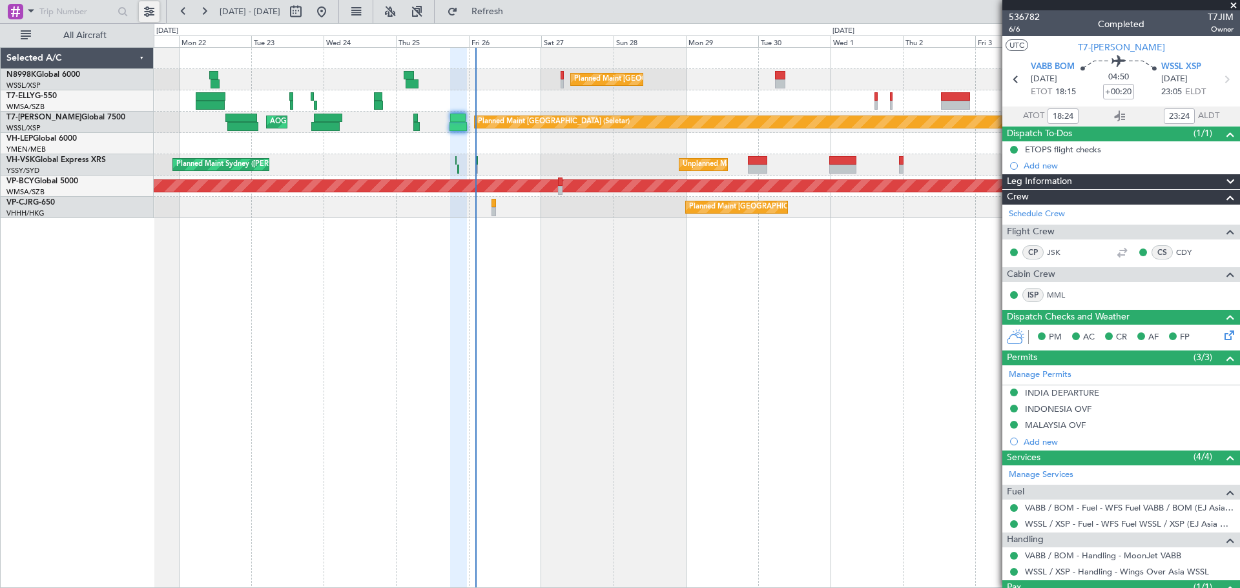
click at [154, 7] on button at bounding box center [149, 11] width 21 height 21
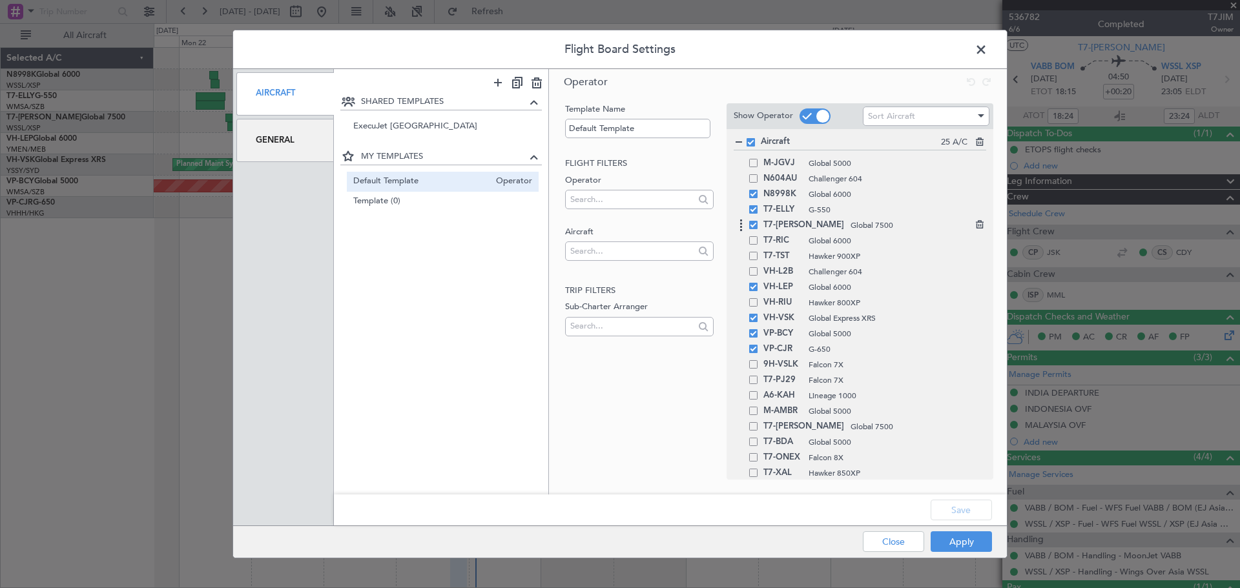
click at [757, 224] on span at bounding box center [753, 225] width 8 height 8
click at [758, 221] on input "checkbox" at bounding box center [758, 221] width 0 height 0
click at [952, 510] on button "Save" at bounding box center [961, 510] width 61 height 21
click at [936, 540] on button "Apply" at bounding box center [961, 542] width 61 height 21
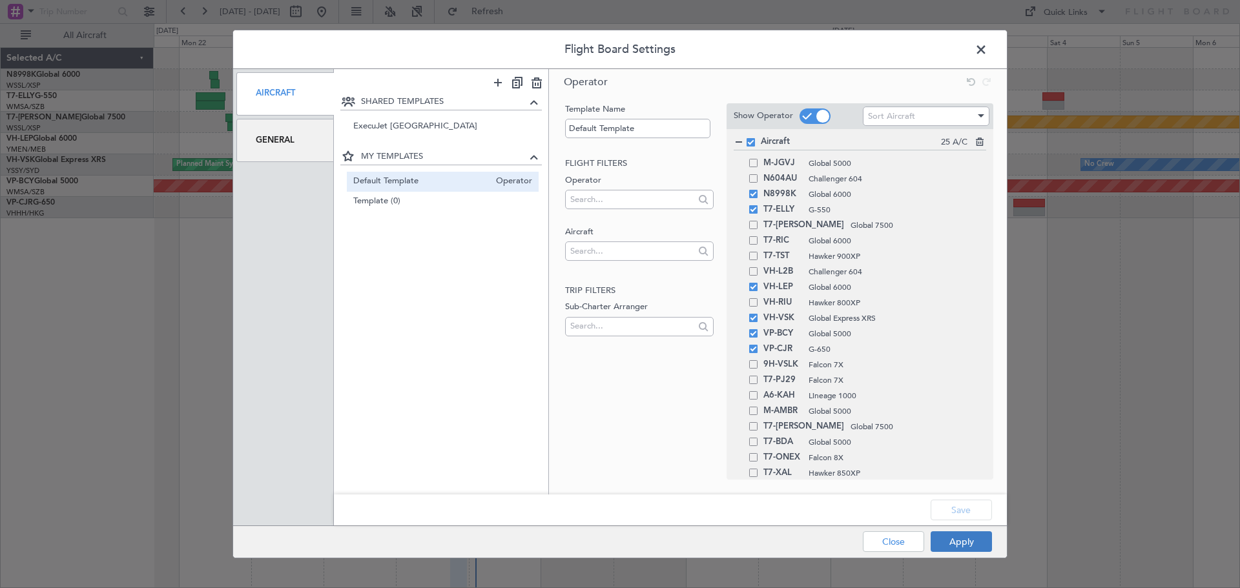
type input "0"
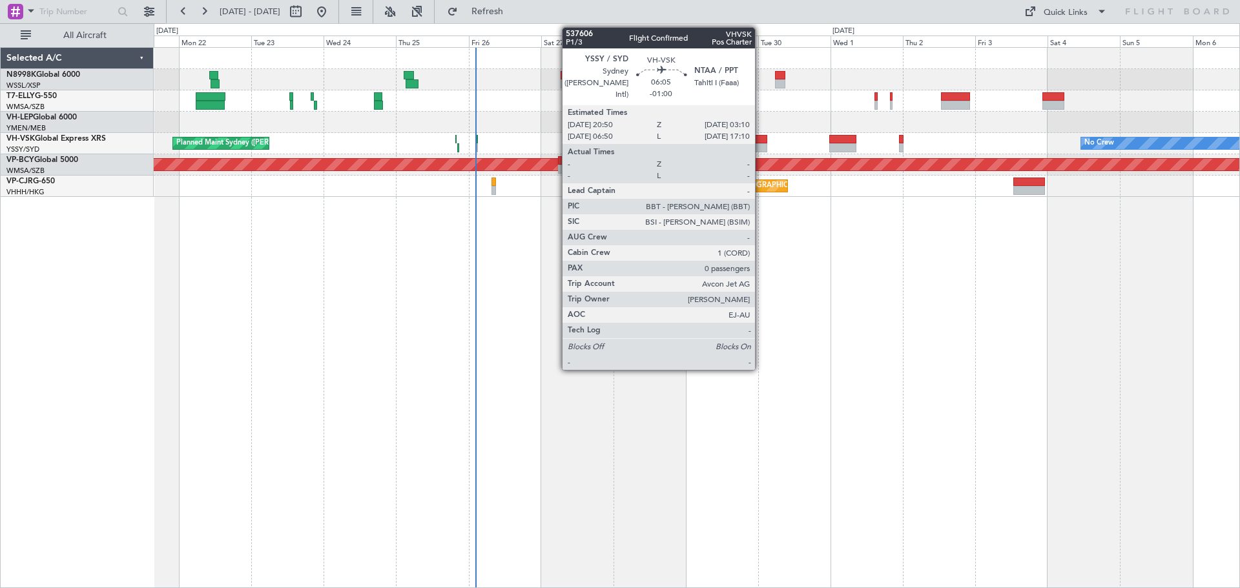
click at [761, 141] on div at bounding box center [757, 139] width 19 height 9
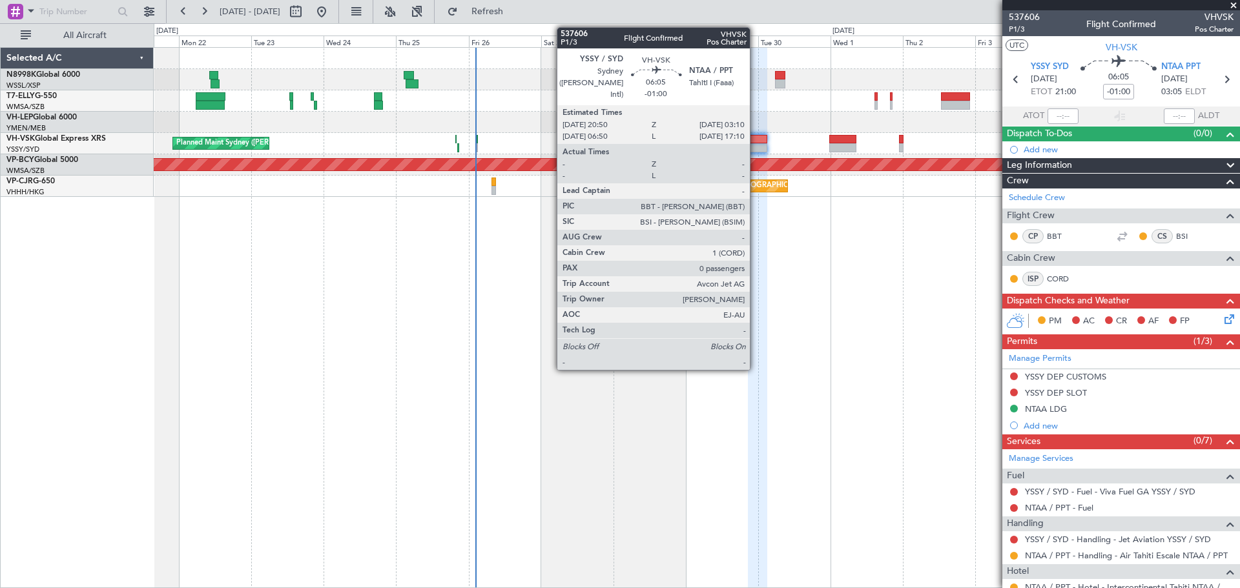
click at [756, 140] on div at bounding box center [757, 139] width 19 height 9
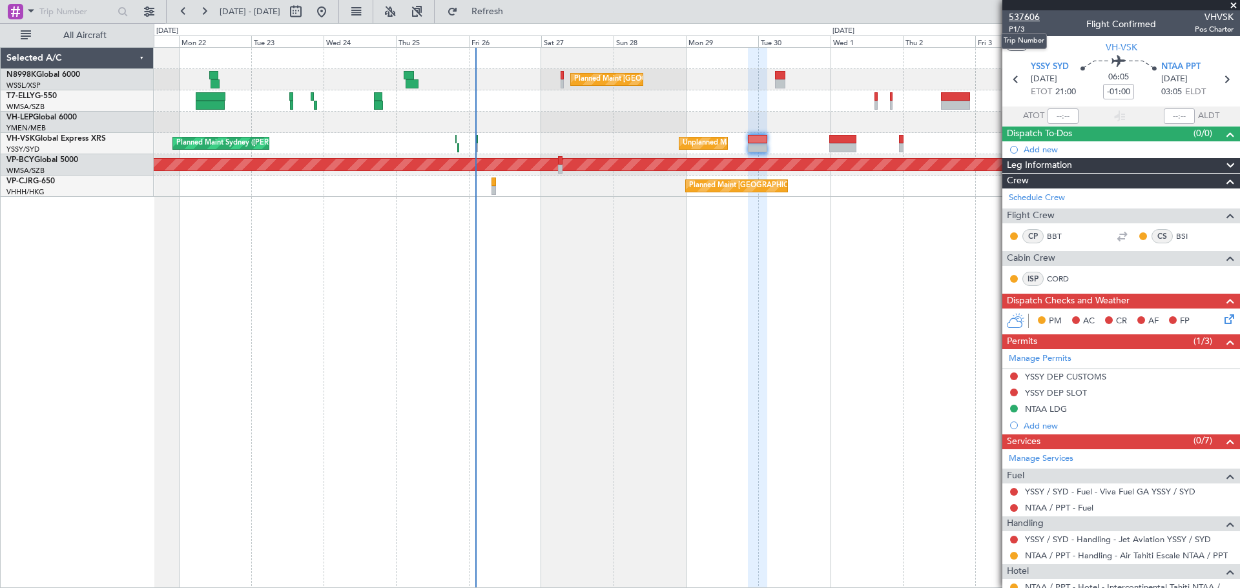
click at [1024, 16] on span "537606" at bounding box center [1024, 17] width 31 height 14
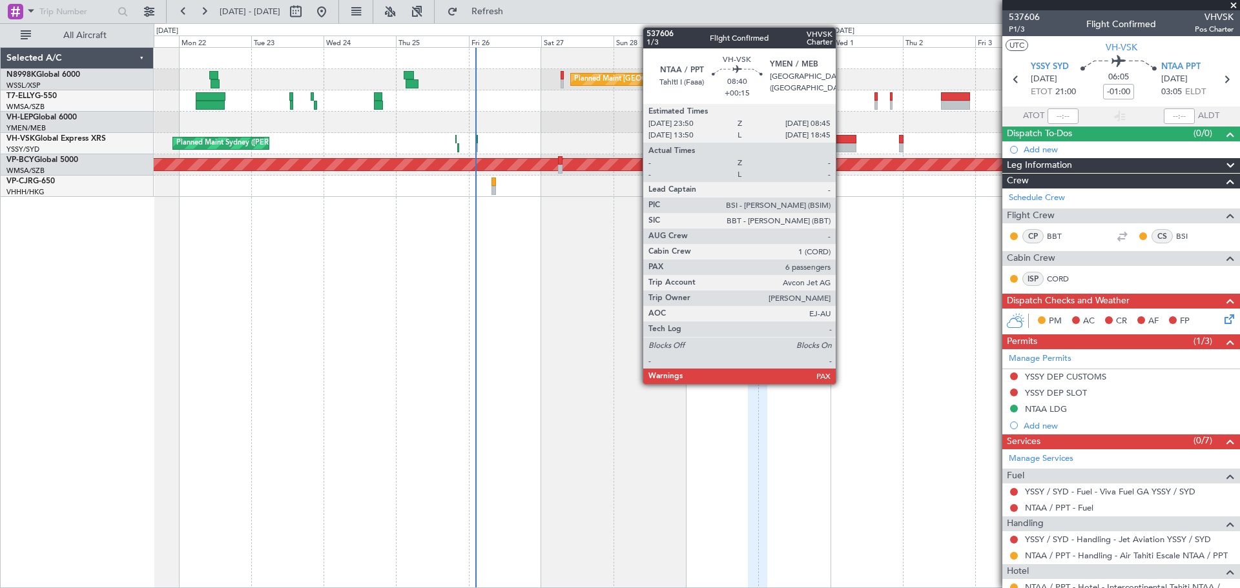
click at [842, 141] on div at bounding box center [842, 139] width 27 height 9
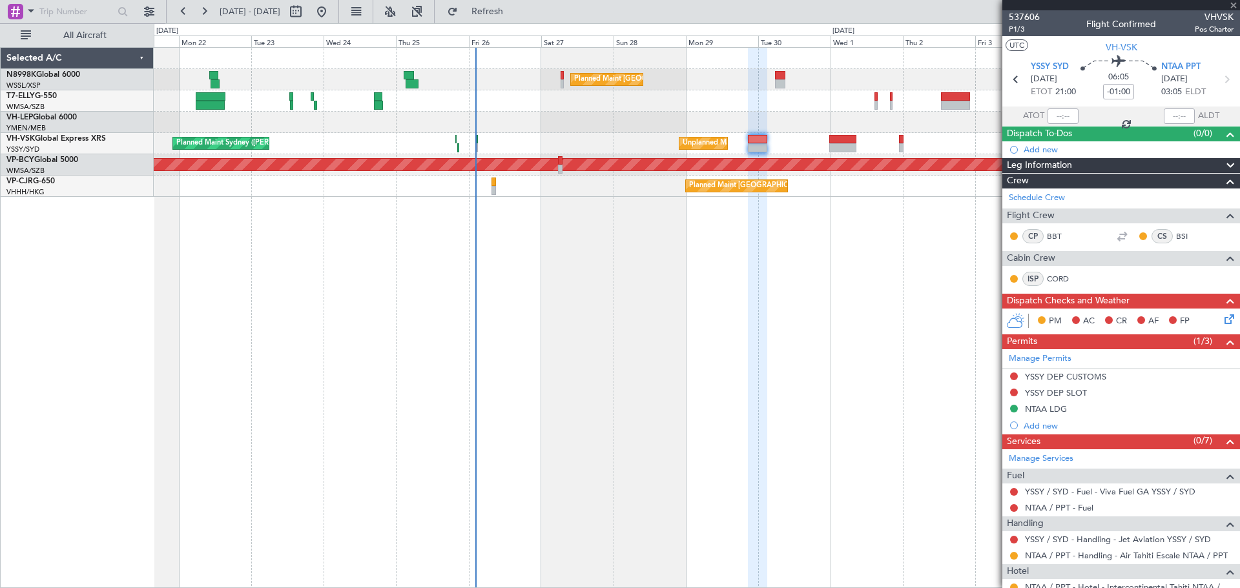
type input "+00:15"
type input "6"
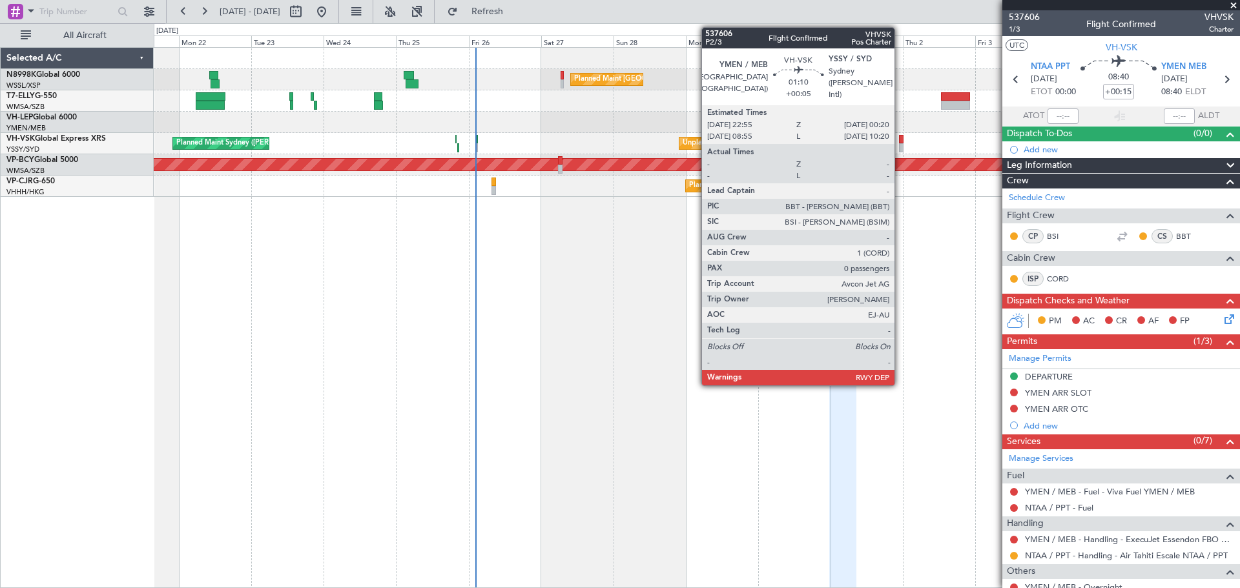
click at [900, 142] on div at bounding box center [901, 139] width 5 height 9
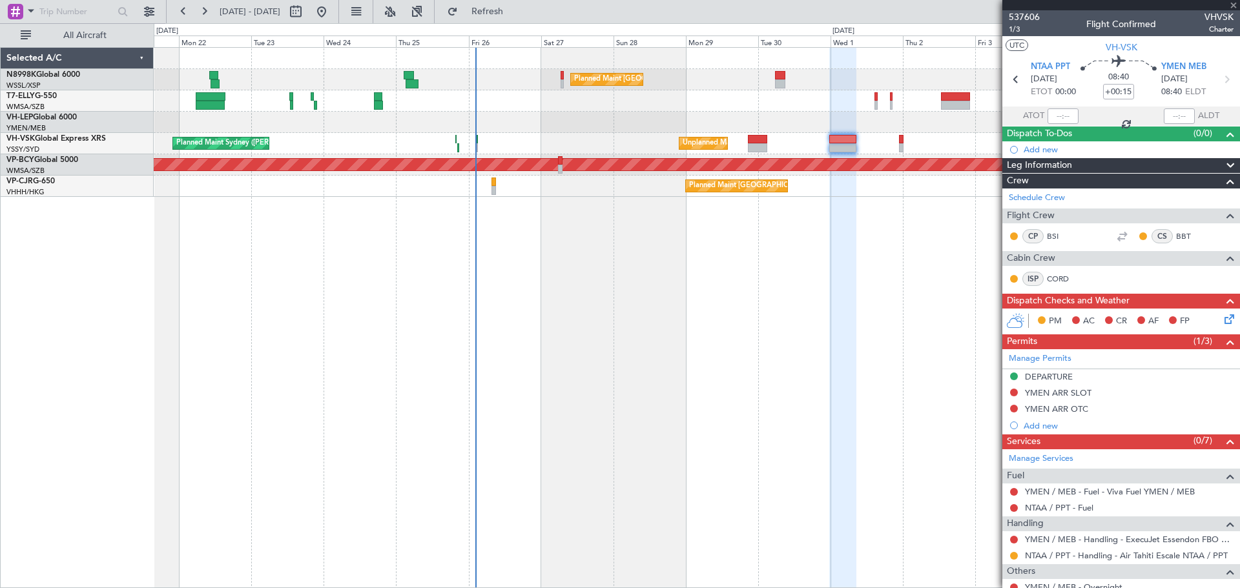
type input "+00:05"
type input "0"
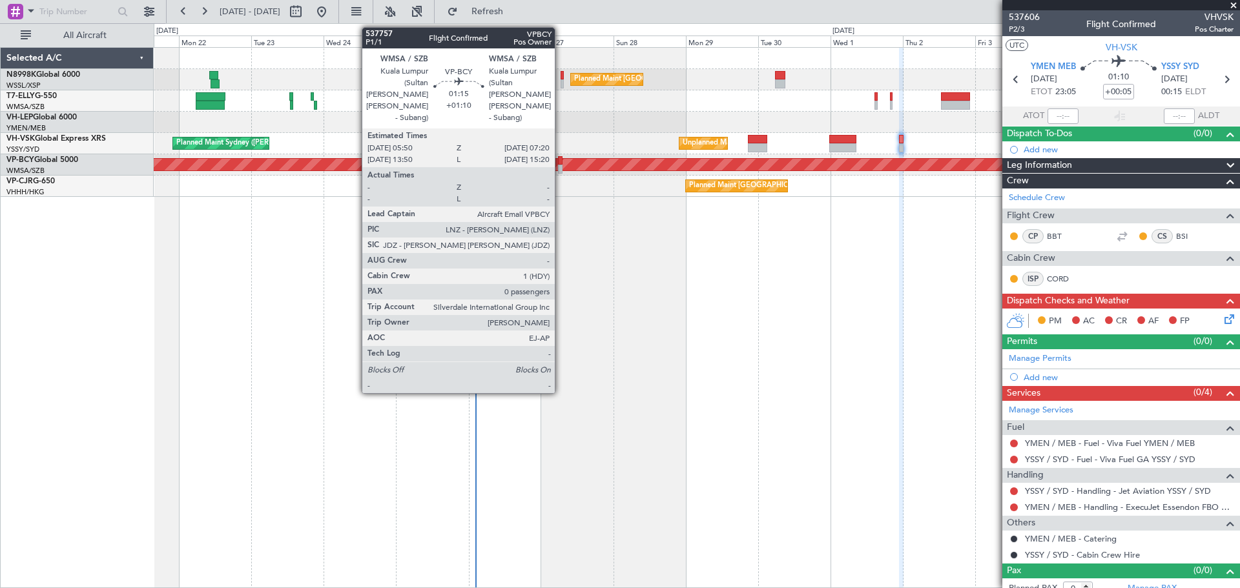
click at [561, 158] on div at bounding box center [560, 160] width 5 height 9
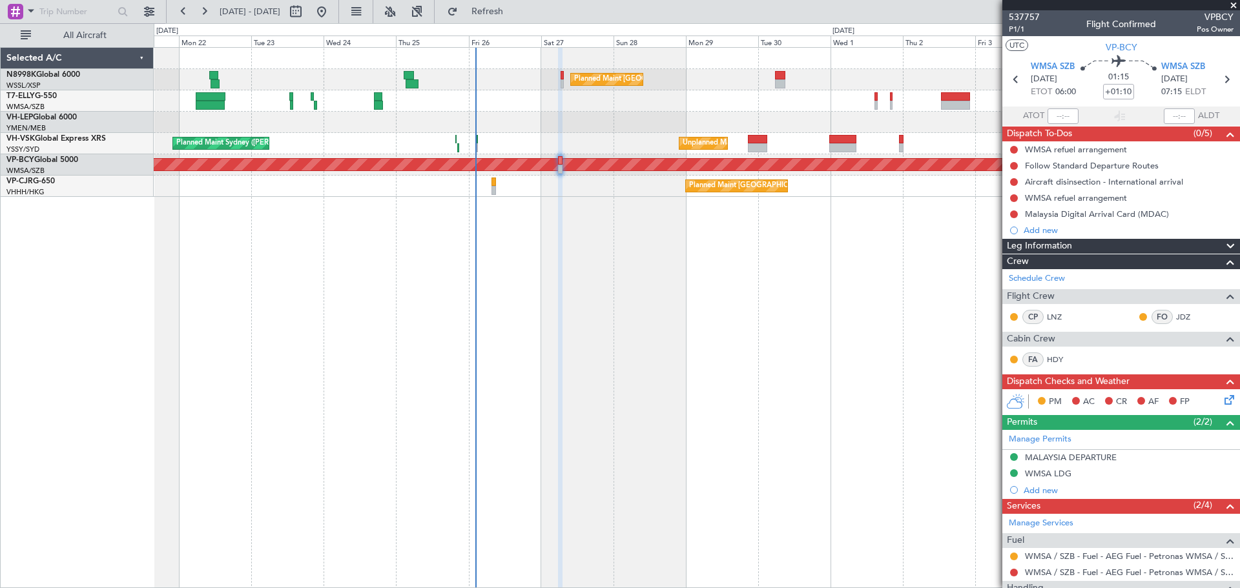
scroll to position [76, 0]
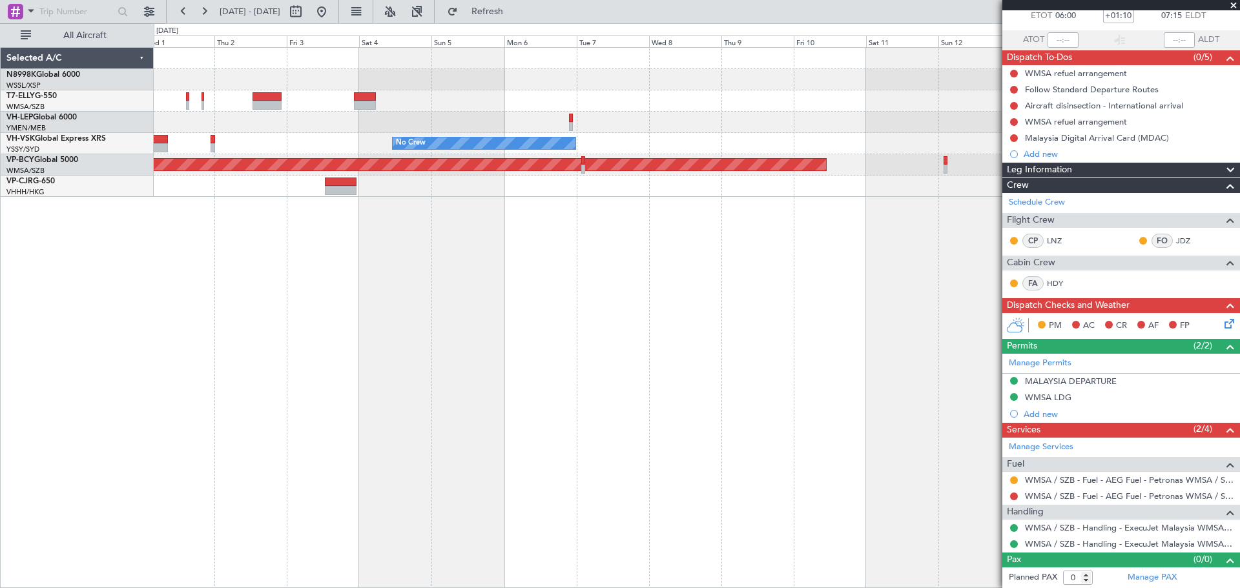
click at [153, 331] on div "Planned Maint [GEOGRAPHIC_DATA] ([GEOGRAPHIC_DATA] Intl) No Crew Unplanned Main…" at bounding box center [620, 305] width 1240 height 565
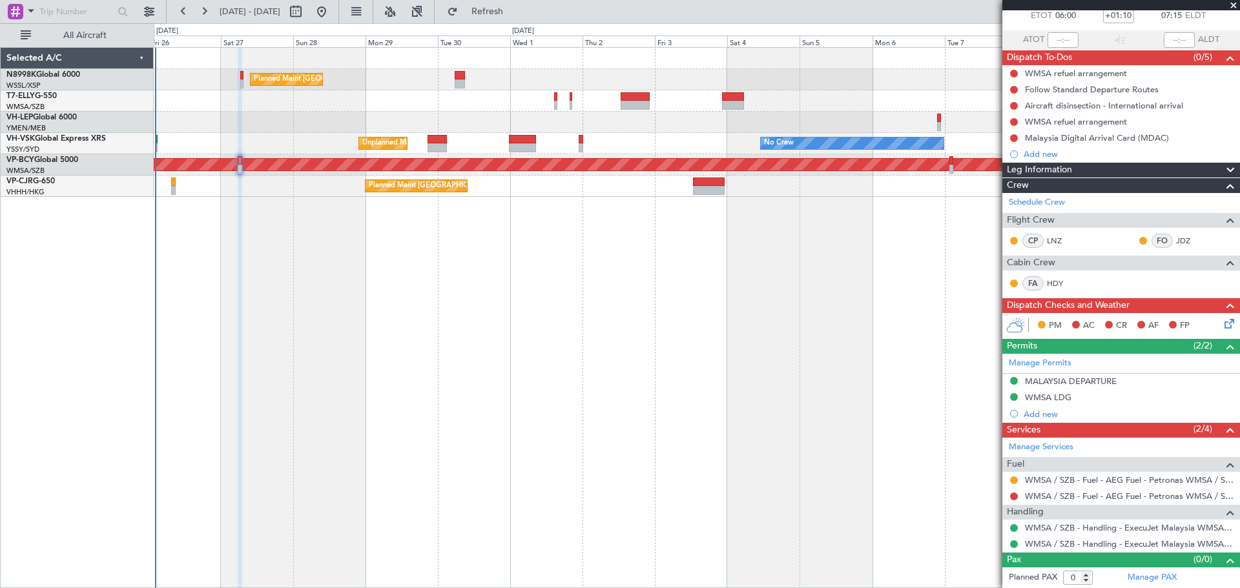
click at [657, 265] on div "Planned Maint [GEOGRAPHIC_DATA] ([GEOGRAPHIC_DATA] Intl) No Crew Unplanned Main…" at bounding box center [697, 317] width 1086 height 541
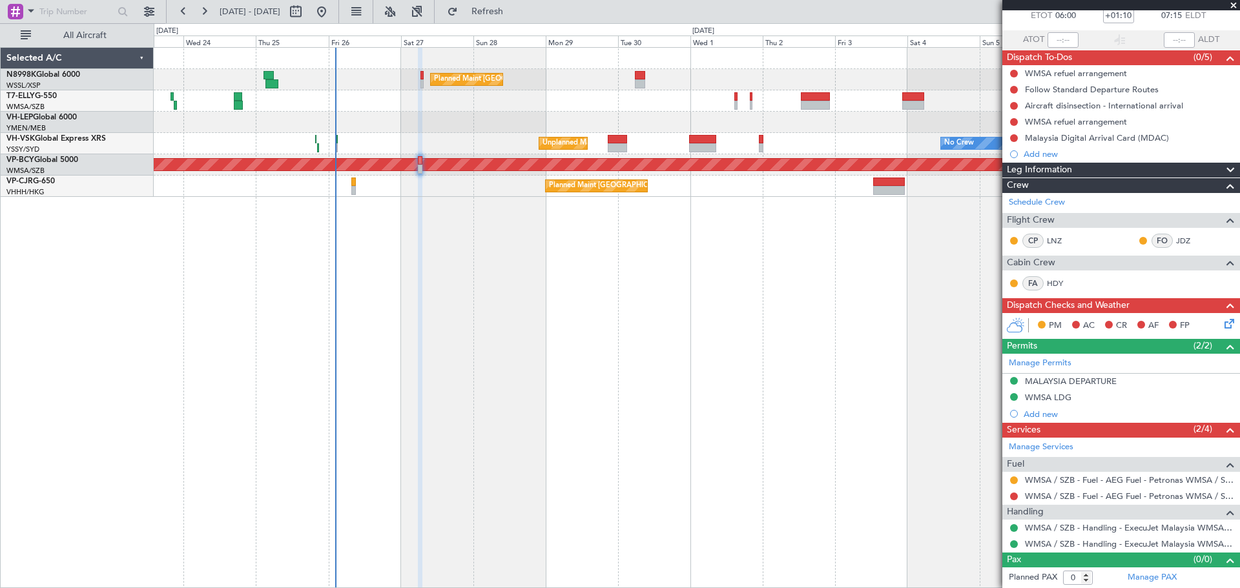
click at [640, 262] on div "Planned Maint [GEOGRAPHIC_DATA] ([GEOGRAPHIC_DATA] Intl) [PERSON_NAME] [GEOGRAP…" at bounding box center [697, 317] width 1086 height 541
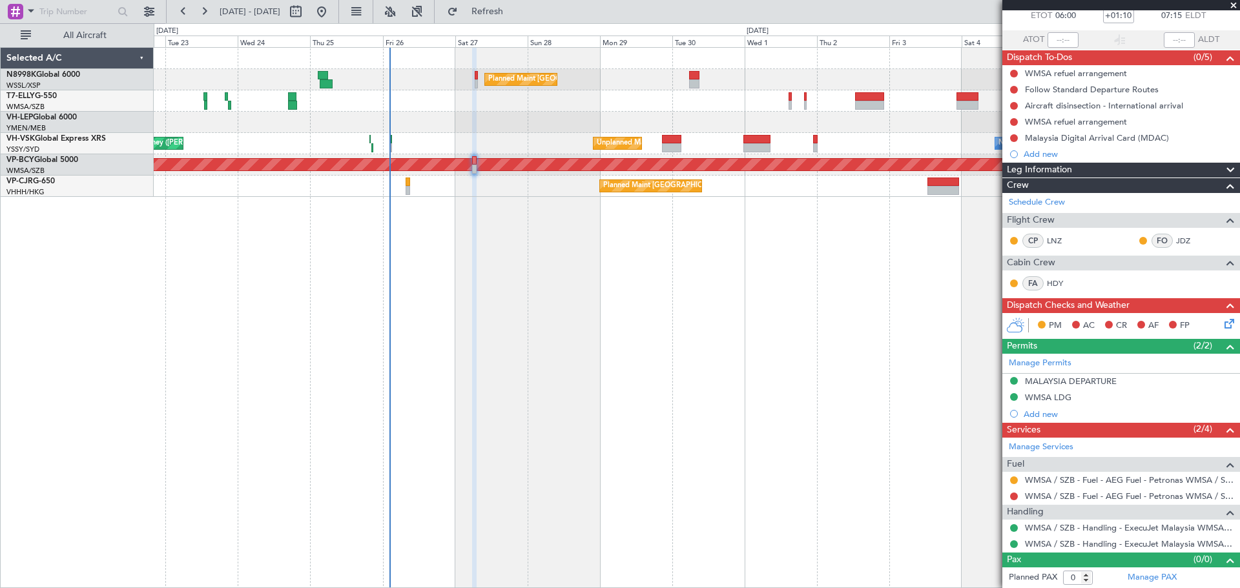
click at [422, 262] on div "Planned Maint [GEOGRAPHIC_DATA] ([GEOGRAPHIC_DATA] Intl) [PERSON_NAME] [GEOGRAP…" at bounding box center [697, 317] width 1086 height 541
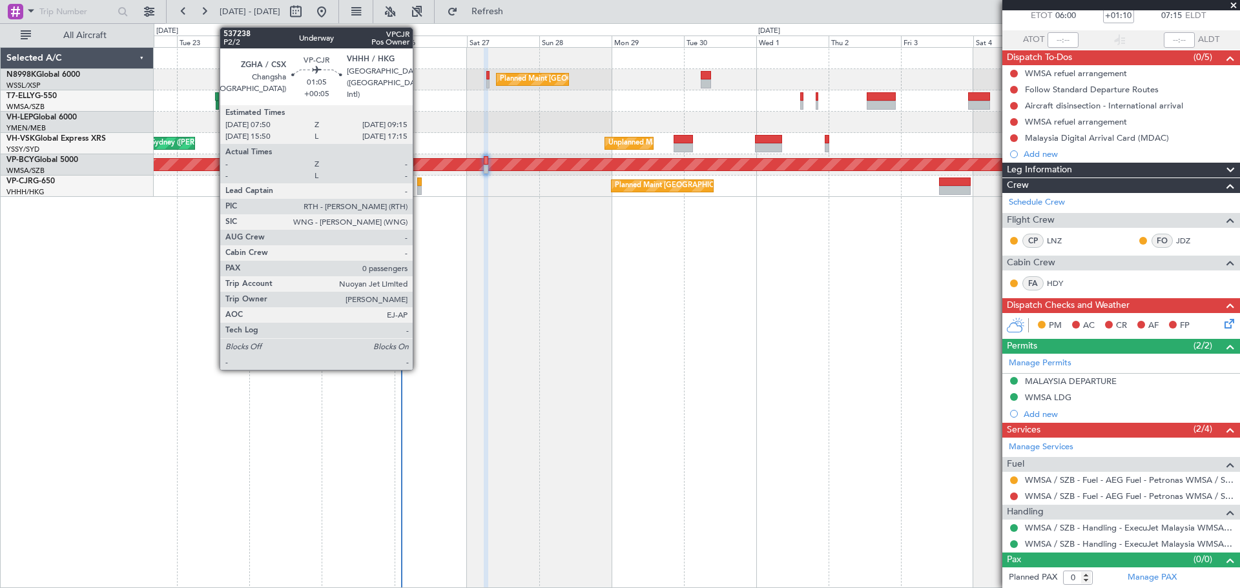
click at [419, 180] on div at bounding box center [419, 182] width 5 height 9
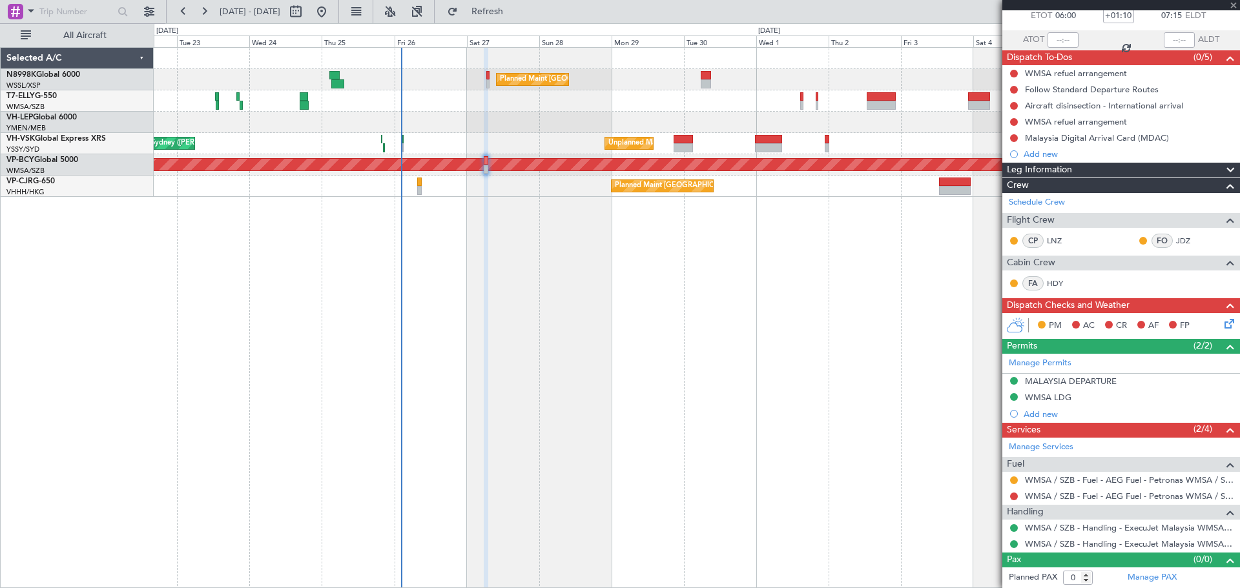
type input "+00:05"
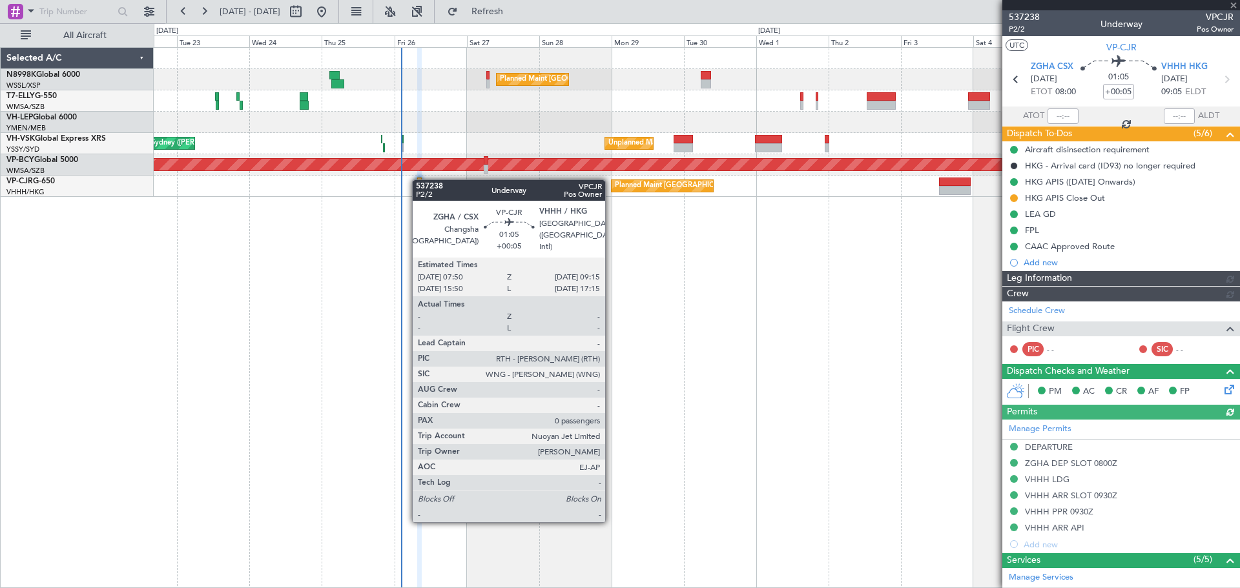
type input "[PERSON_NAME] (LEU)"
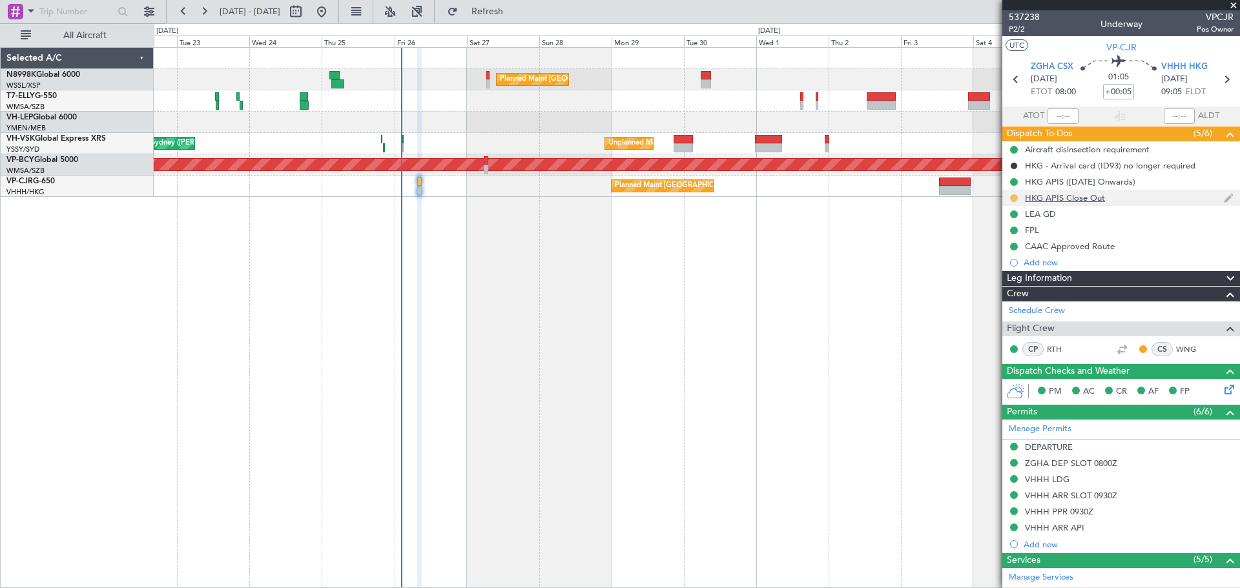
click at [1014, 200] on button at bounding box center [1014, 198] width 8 height 8
click at [1004, 250] on span "Completed" at bounding box center [1019, 255] width 43 height 13
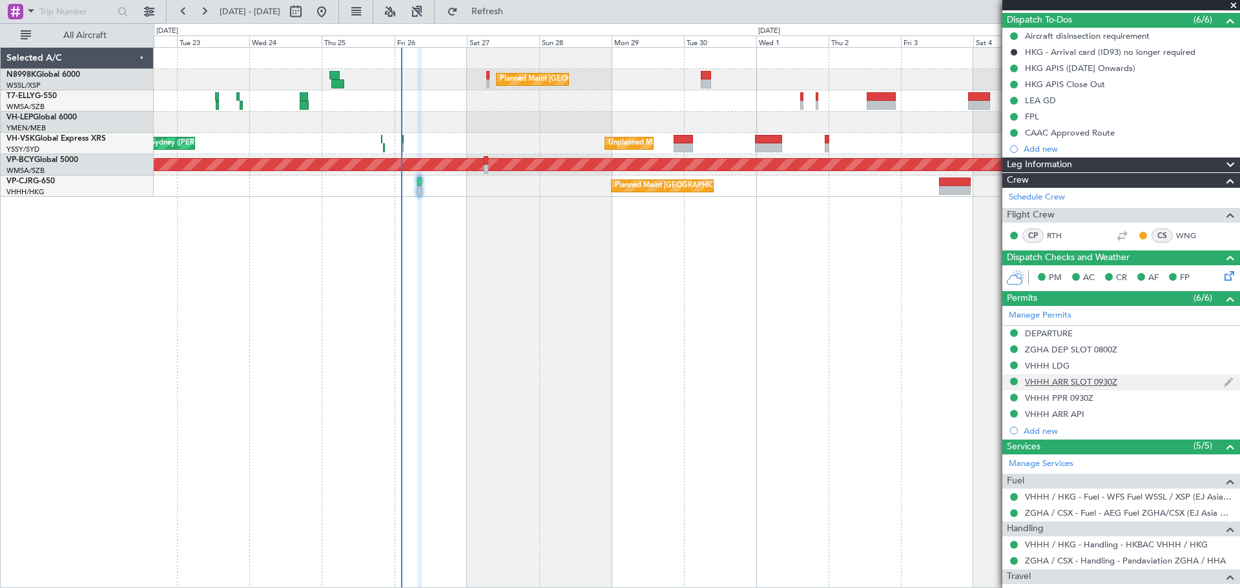
scroll to position [162, 0]
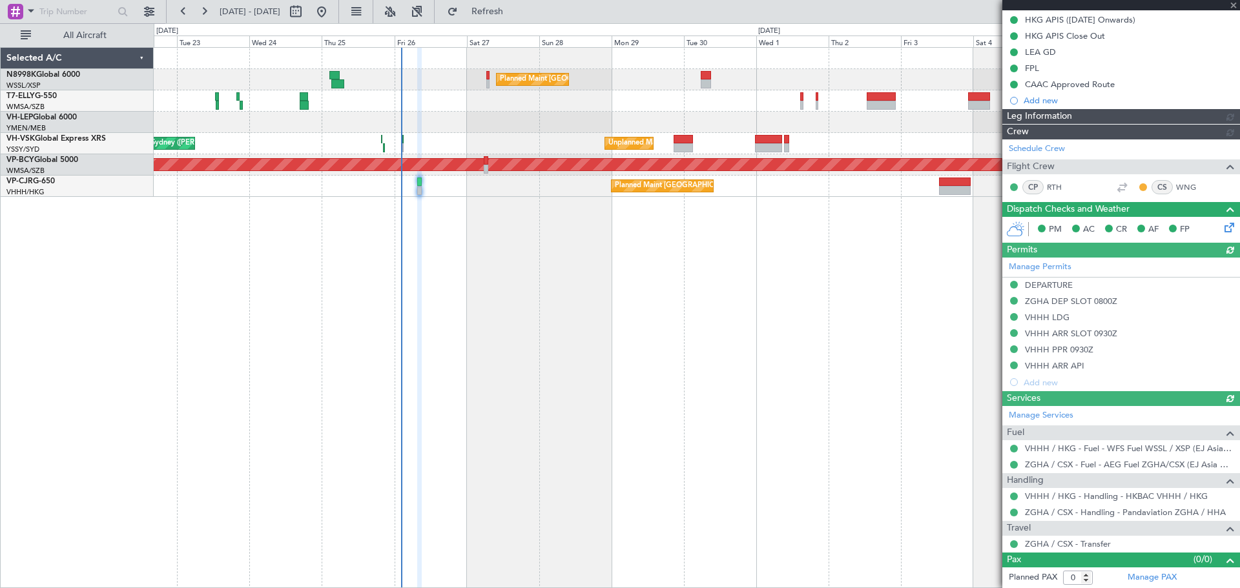
type input "[PERSON_NAME] (LEU)"
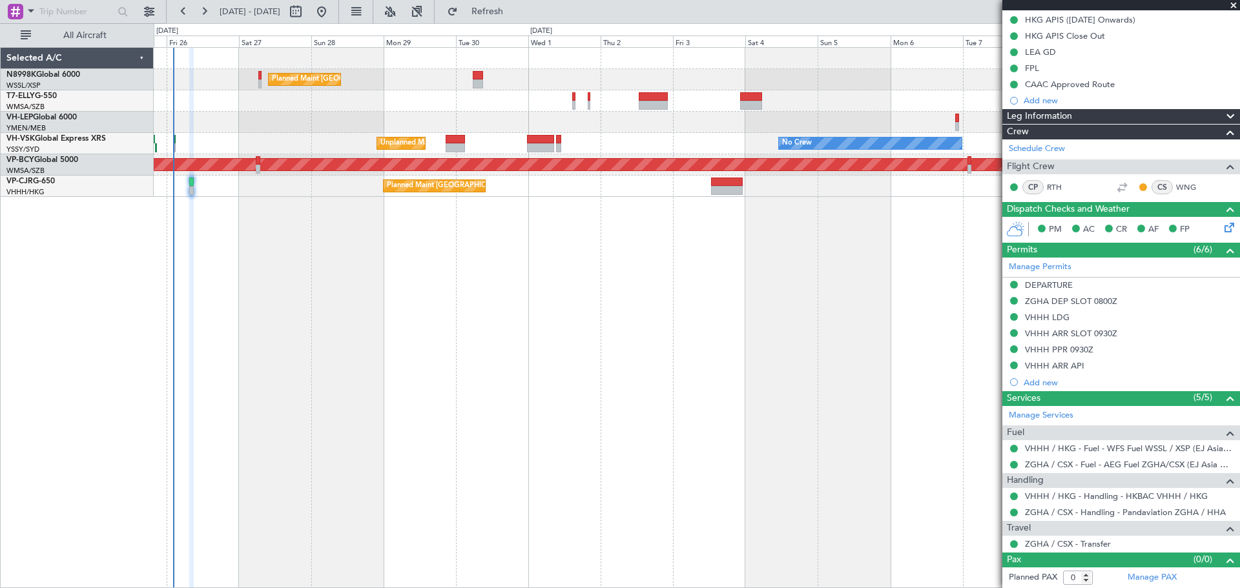
click at [716, 315] on div "Planned Maint [GEOGRAPHIC_DATA] ([GEOGRAPHIC_DATA] Intl) No Crew Unplanned Main…" at bounding box center [697, 317] width 1086 height 541
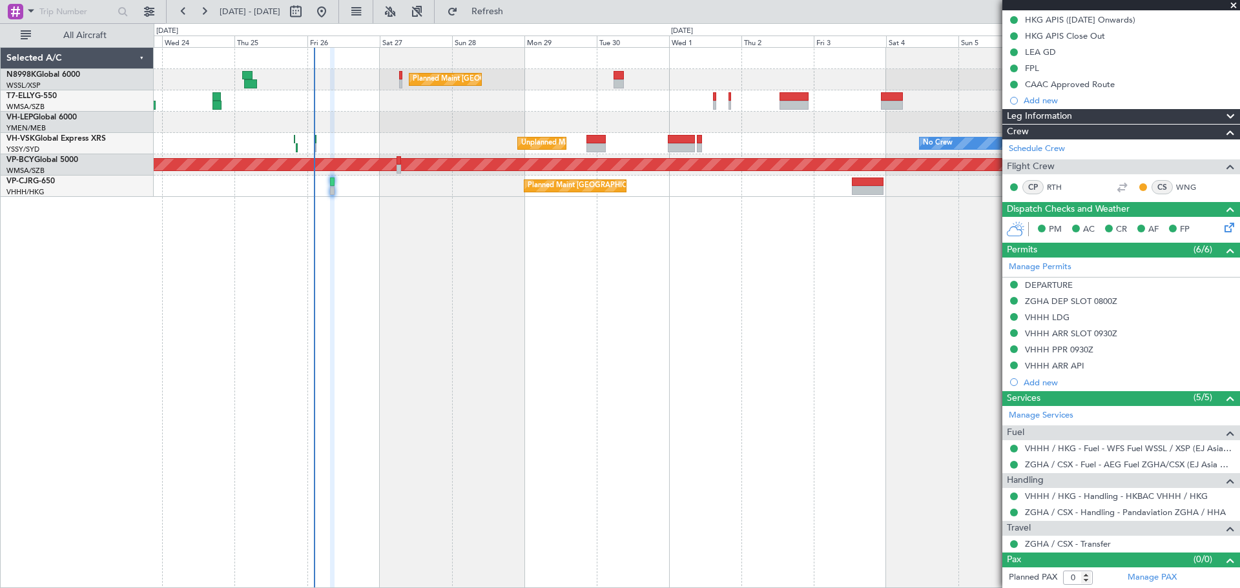
click at [652, 311] on div "Planned Maint [GEOGRAPHIC_DATA] ([GEOGRAPHIC_DATA] Intl) [PERSON_NAME] [GEOGRAP…" at bounding box center [697, 317] width 1086 height 541
click at [436, 225] on div "Planned Maint [GEOGRAPHIC_DATA] ([GEOGRAPHIC_DATA] Intl) [PERSON_NAME] [GEOGRAP…" at bounding box center [697, 317] width 1086 height 541
type input "[PERSON_NAME] (LEU)"
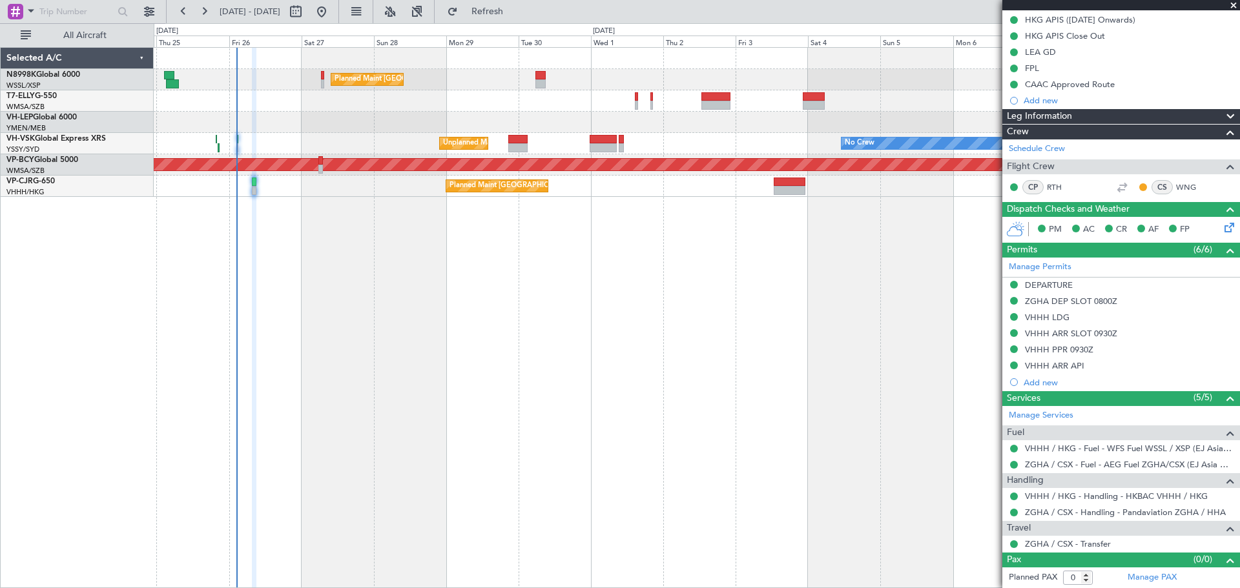
click at [568, 280] on div "Planned Maint [GEOGRAPHIC_DATA] ([GEOGRAPHIC_DATA] Intl) No Crew Unplanned Main…" at bounding box center [697, 317] width 1086 height 541
click at [701, 285] on div "Planned Maint [GEOGRAPHIC_DATA] ([GEOGRAPHIC_DATA] Intl) No Crew Unplanned Main…" at bounding box center [697, 317] width 1086 height 541
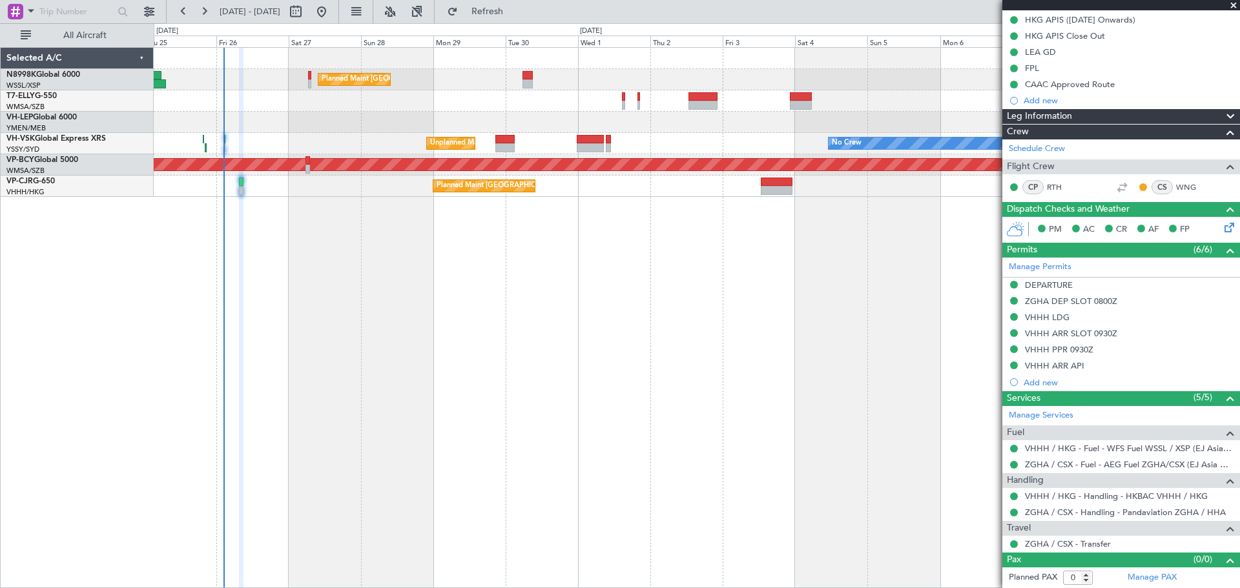
click at [697, 302] on div "Planned Maint [GEOGRAPHIC_DATA] ([GEOGRAPHIC_DATA] Intl) No Crew Unplanned Main…" at bounding box center [697, 317] width 1086 height 541
type input "[PERSON_NAME] (LEU)"
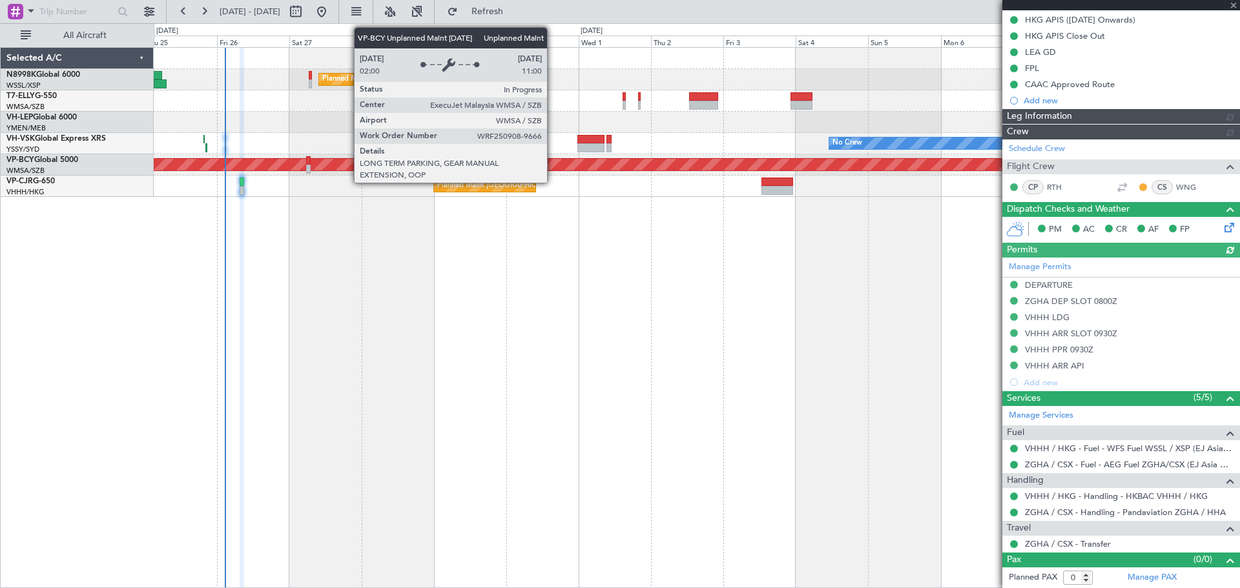
type input "[PERSON_NAME] (LEU)"
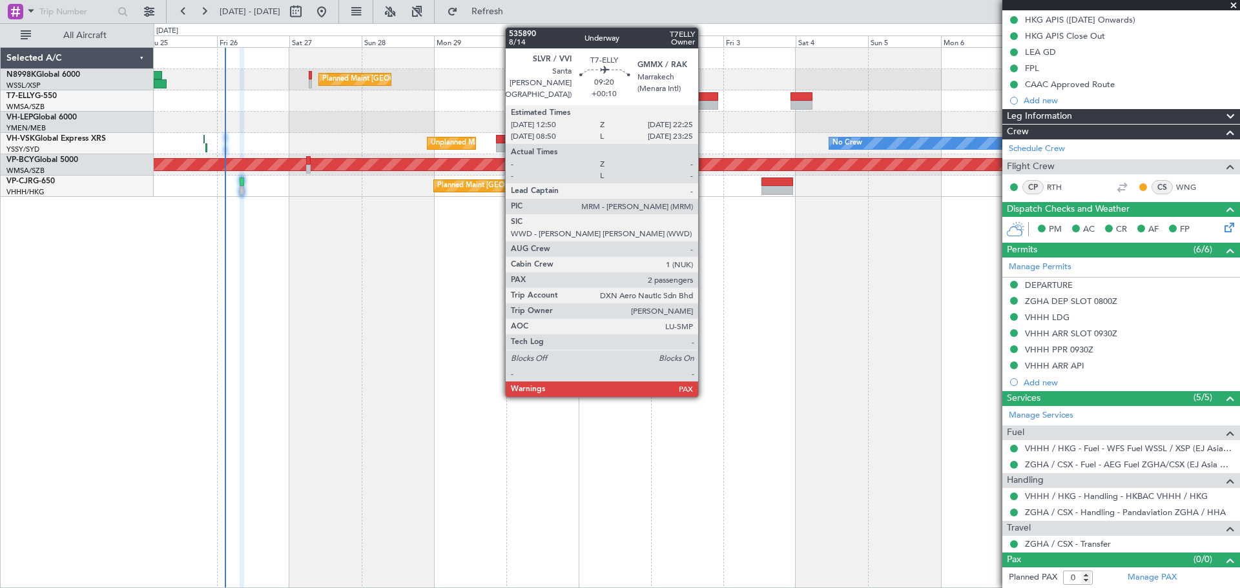
click at [704, 95] on div at bounding box center [703, 96] width 29 height 9
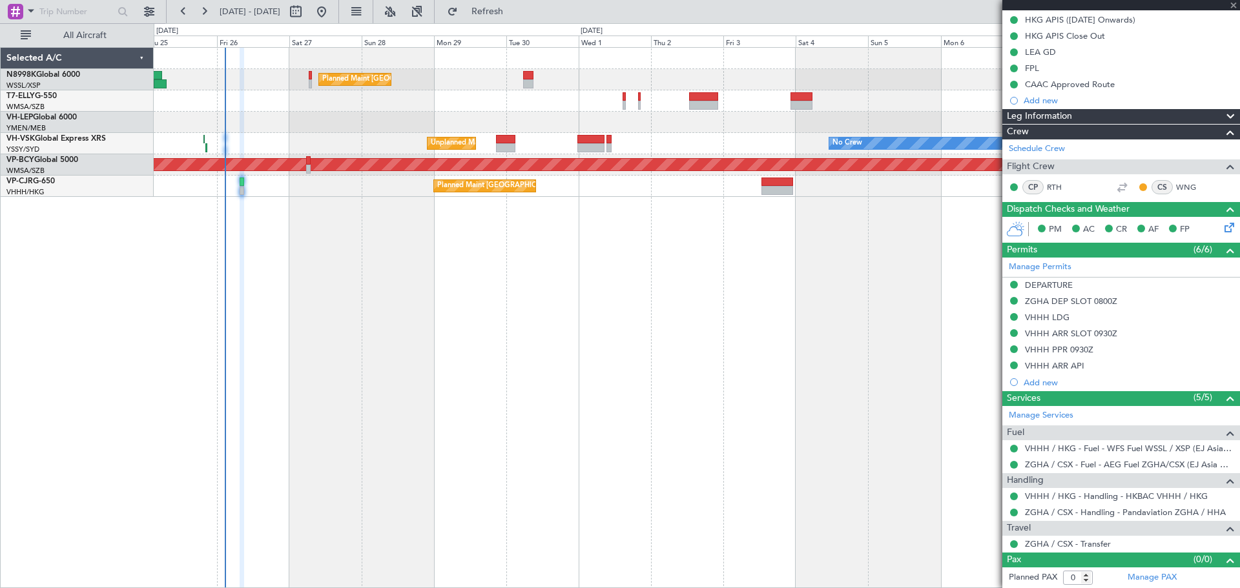
type input "+00:10"
type input "2"
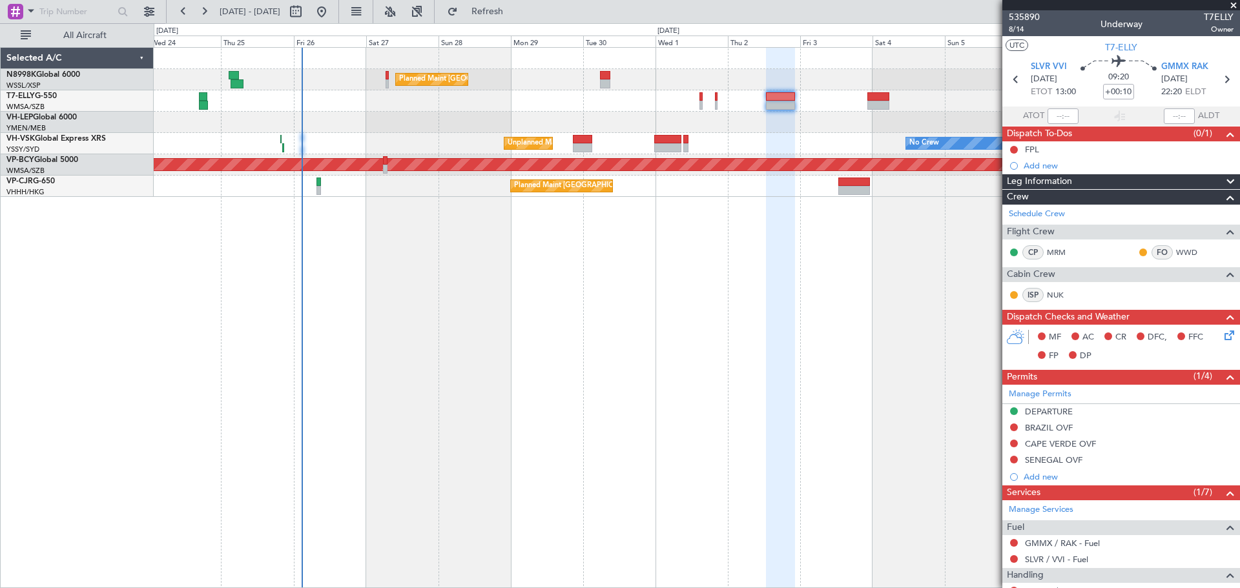
click at [537, 107] on div "[PERSON_NAME] [GEOGRAPHIC_DATA] (Dubai Intl) Planned Maint [GEOGRAPHIC_DATA] ([…" at bounding box center [697, 100] width 1086 height 21
